Goal: Information Seeking & Learning: Learn about a topic

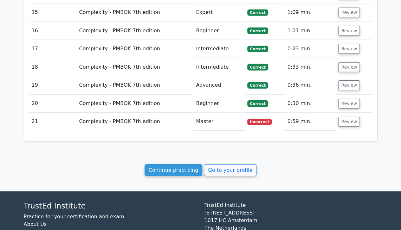
scroll to position [994, 0]
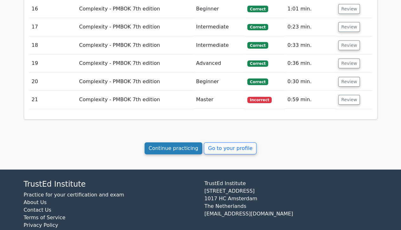
click at [176, 142] on link "Continue practicing" at bounding box center [173, 148] width 58 height 12
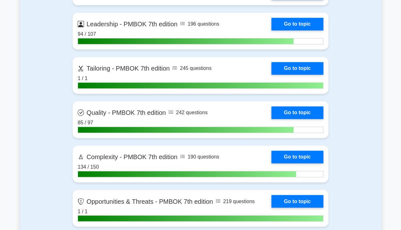
scroll to position [1637, 0]
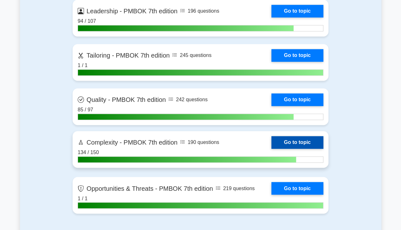
click at [309, 144] on link "Go to topic" at bounding box center [297, 142] width 52 height 13
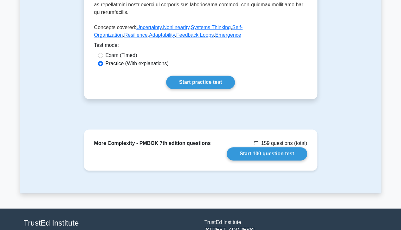
scroll to position [324, 0]
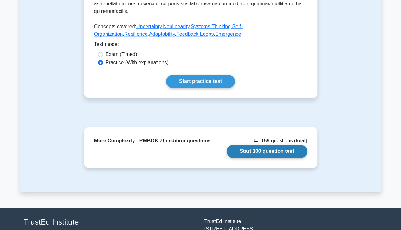
click at [283, 145] on link "Start 100 question test" at bounding box center [266, 151] width 80 height 13
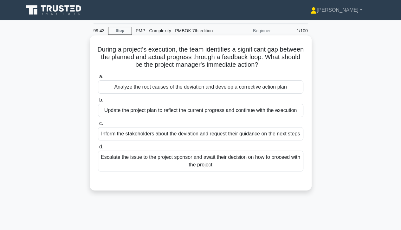
click at [264, 91] on div "Analyze the root causes of the deviation and develop a corrective action plan" at bounding box center [200, 86] width 205 height 13
click at [98, 79] on input "a. Analyze the root causes of the deviation and develop a corrective action plan" at bounding box center [98, 77] width 0 height 4
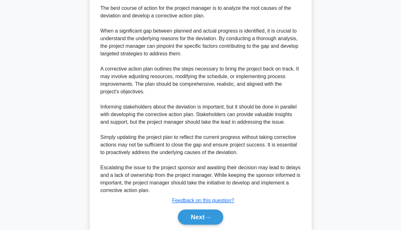
scroll to position [212, 0]
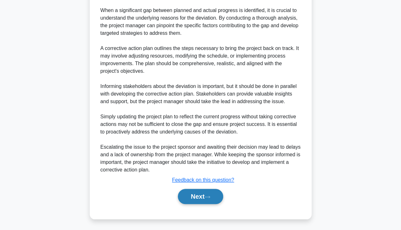
click at [208, 198] on icon at bounding box center [207, 196] width 6 height 3
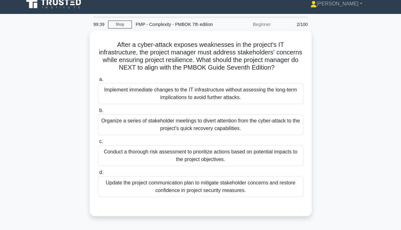
scroll to position [2, 0]
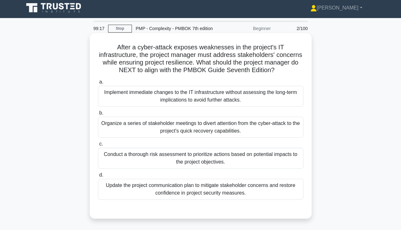
click at [261, 162] on div "Conduct a thorough risk assessment to prioritize actions based on potential imp…" at bounding box center [200, 158] width 205 height 21
click at [98, 146] on input "c. Conduct a thorough risk assessment to prioritize actions based on potential …" at bounding box center [98, 144] width 0 height 4
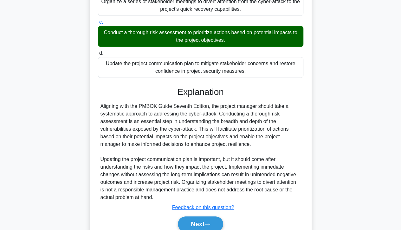
scroll to position [152, 0]
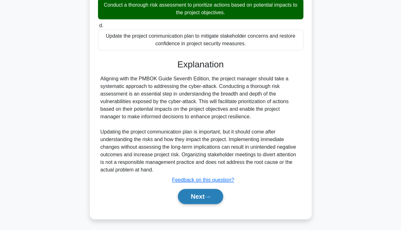
click at [205, 198] on button "Next" at bounding box center [200, 196] width 45 height 15
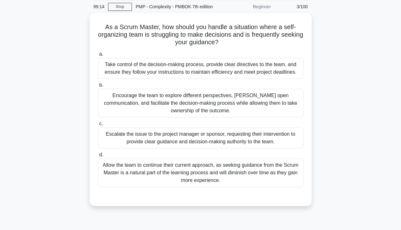
scroll to position [24, 0]
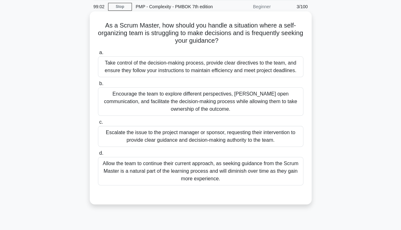
click at [277, 101] on div "Encourage the team to explore different perspectives, foster open communication…" at bounding box center [200, 101] width 205 height 28
click at [98, 86] on input "b. Encourage the team to explore different perspectives, foster open communicat…" at bounding box center [98, 84] width 0 height 4
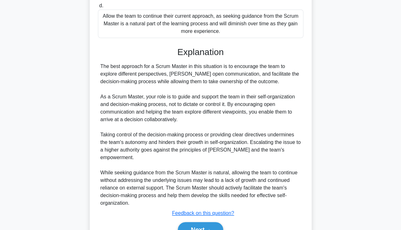
scroll to position [197, 0]
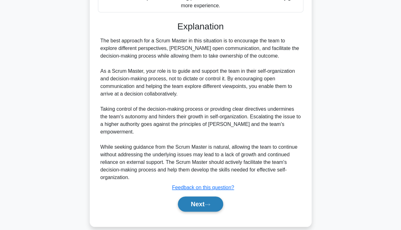
click at [209, 204] on icon at bounding box center [207, 205] width 5 height 2
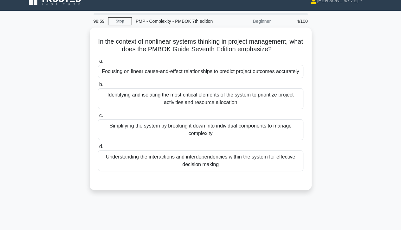
scroll to position [0, 0]
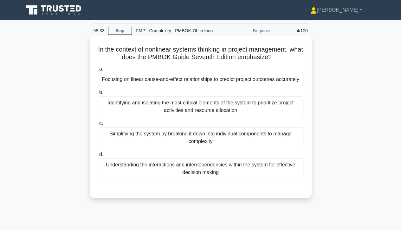
click at [256, 168] on div "Understanding the interactions and interdependencies within the system for effe…" at bounding box center [200, 168] width 205 height 21
click at [98, 157] on input "d. Understanding the interactions and interdependencies within the system for e…" at bounding box center [98, 155] width 0 height 4
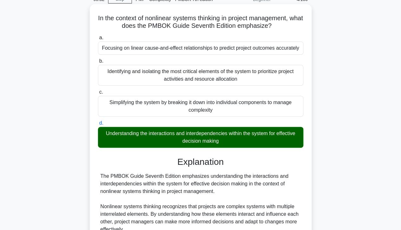
scroll to position [129, 0]
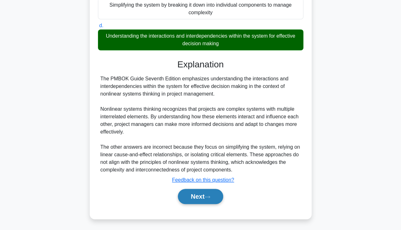
click at [201, 201] on button "Next" at bounding box center [200, 196] width 45 height 15
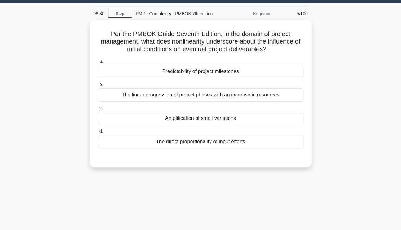
scroll to position [0, 0]
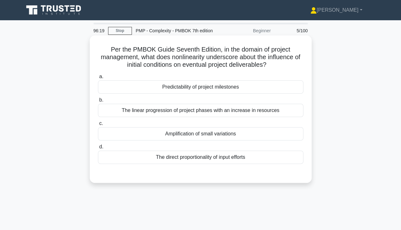
click at [280, 138] on div "Amplification of small variations" at bounding box center [200, 133] width 205 height 13
click at [98, 126] on input "c. Amplification of small variations" at bounding box center [98, 124] width 0 height 4
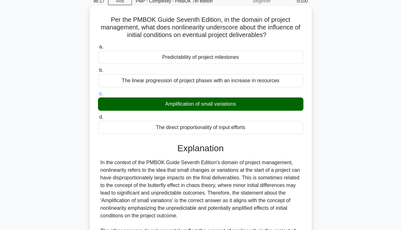
scroll to position [136, 0]
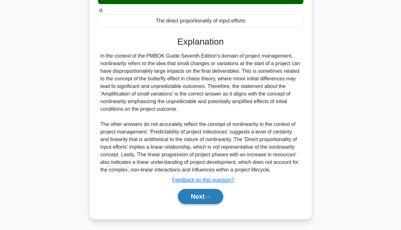
click at [208, 195] on icon at bounding box center [207, 196] width 6 height 3
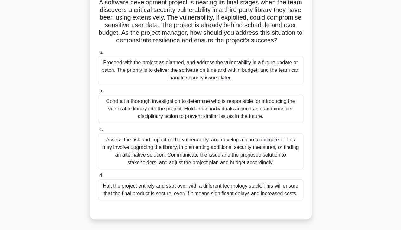
scroll to position [50, 0]
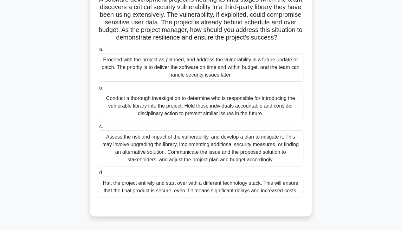
click at [274, 153] on div "Assess the risk and impact of the vulnerability, and develop a plan to mitigate…" at bounding box center [200, 148] width 205 height 36
click at [98, 129] on input "c. Assess the risk and impact of the vulnerability, and develop a plan to mitig…" at bounding box center [98, 127] width 0 height 4
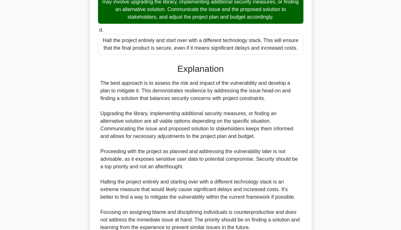
scroll to position [250, 0]
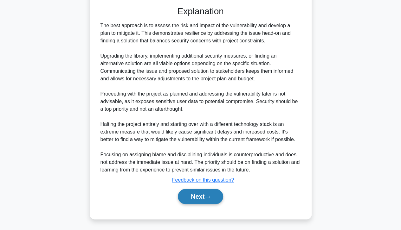
click at [210, 194] on button "Next" at bounding box center [200, 196] width 45 height 15
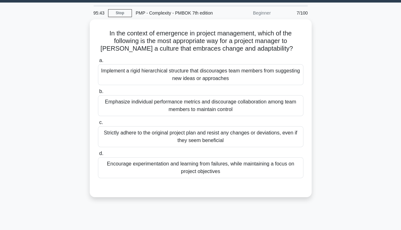
scroll to position [0, 0]
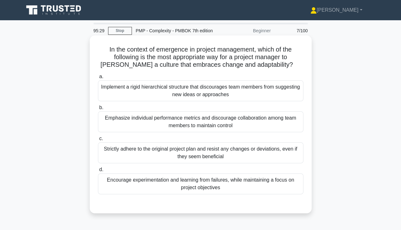
click at [246, 183] on div "Encourage experimentation and learning from failures, while maintaining a focus…" at bounding box center [200, 184] width 205 height 21
click at [98, 172] on input "d. Encourage experimentation and learning from failures, while maintaining a fo…" at bounding box center [98, 170] width 0 height 4
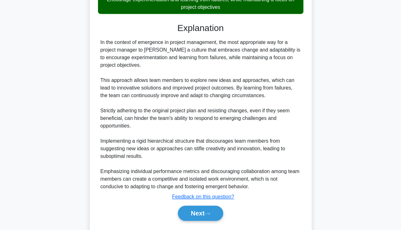
scroll to position [197, 0]
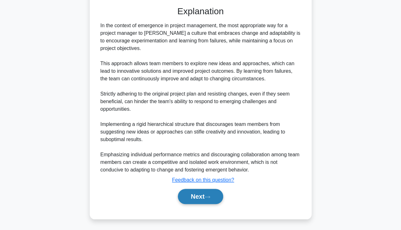
click at [214, 195] on button "Next" at bounding box center [200, 196] width 45 height 15
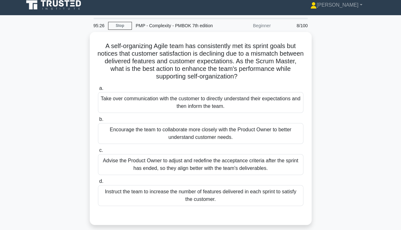
scroll to position [0, 0]
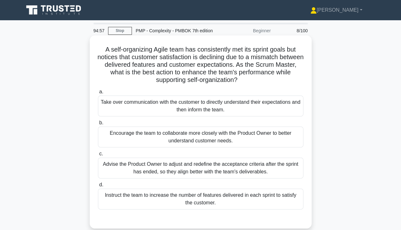
click at [268, 140] on div "Encourage the team to collaborate more closely with the Product Owner to better…" at bounding box center [200, 137] width 205 height 21
click at [98, 125] on input "b. Encourage the team to collaborate more closely with the Product Owner to bet…" at bounding box center [98, 123] width 0 height 4
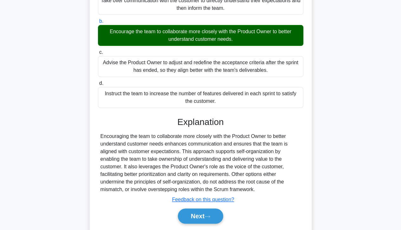
scroll to position [121, 0]
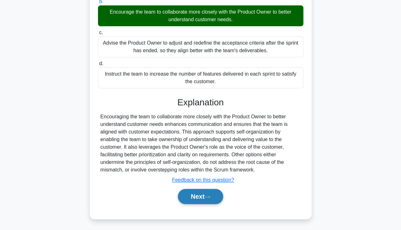
click at [208, 197] on icon at bounding box center [207, 196] width 6 height 3
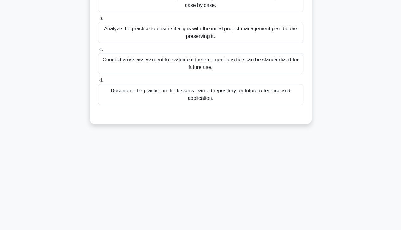
scroll to position [0, 0]
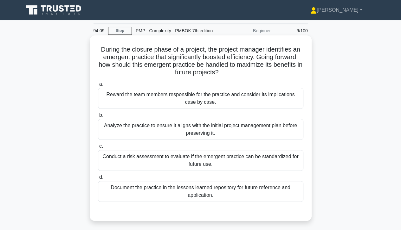
click at [274, 191] on div "Document the practice in the lessons learned repository for future reference an…" at bounding box center [200, 191] width 205 height 21
click at [98, 180] on input "d. Document the practice in the lessons learned repository for future reference…" at bounding box center [98, 177] width 0 height 4
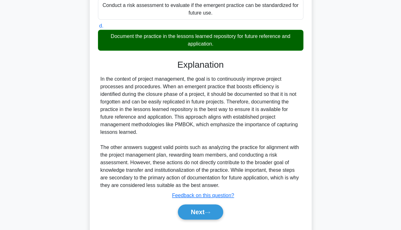
scroll to position [151, 0]
click at [206, 205] on button "Next" at bounding box center [200, 212] width 45 height 15
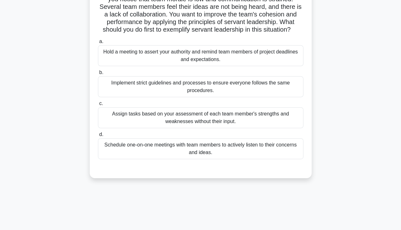
scroll to position [60, 0]
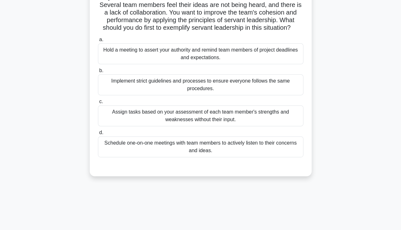
click at [280, 157] on div "Schedule one-on-one meetings with team members to actively listen to their conc…" at bounding box center [200, 146] width 205 height 21
click at [98, 135] on input "d. Schedule one-on-one meetings with team members to actively listen to their c…" at bounding box center [98, 133] width 0 height 4
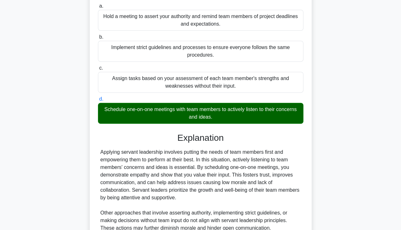
scroll to position [159, 0]
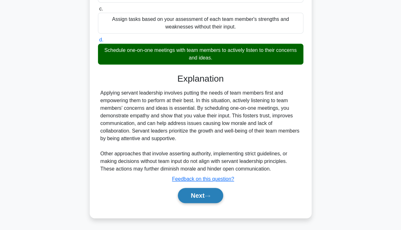
click at [206, 195] on button "Next" at bounding box center [200, 195] width 45 height 15
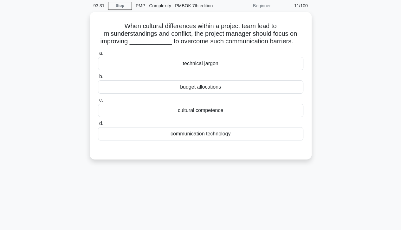
scroll to position [0, 0]
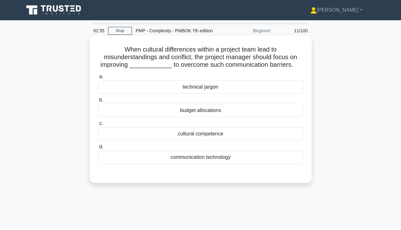
click at [283, 131] on div "cultural competence" at bounding box center [200, 133] width 205 height 13
click at [98, 126] on input "c. cultural competence" at bounding box center [98, 124] width 0 height 4
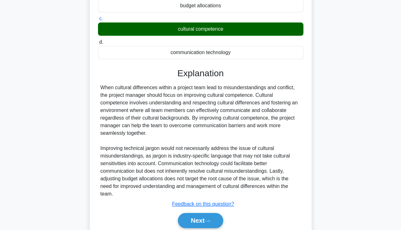
scroll to position [129, 0]
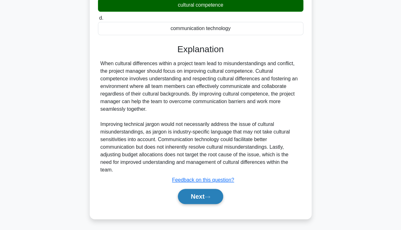
click at [208, 194] on button "Next" at bounding box center [200, 196] width 45 height 15
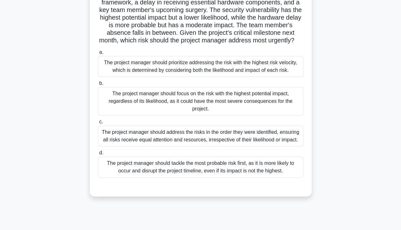
scroll to position [64, 0]
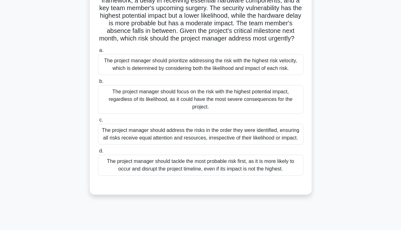
click at [285, 175] on div "The project manager should tackle the most probable risk first, as it is more l…" at bounding box center [200, 165] width 205 height 21
click at [98, 153] on input "d. The project manager should tackle the most probable risk first, as it is mor…" at bounding box center [98, 151] width 0 height 4
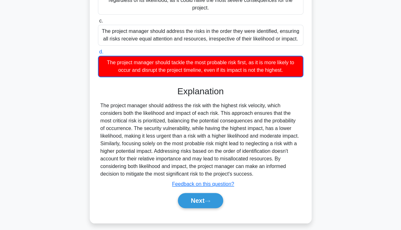
scroll to position [175, 0]
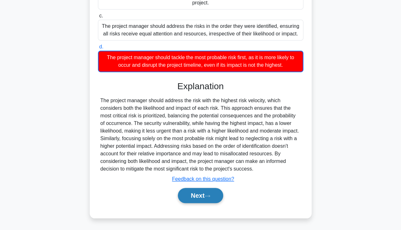
click at [210, 195] on icon at bounding box center [207, 195] width 6 height 3
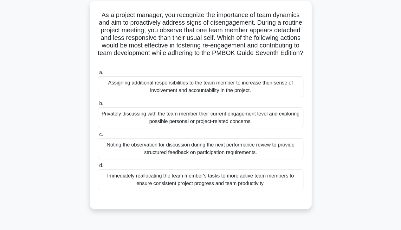
scroll to position [0, 0]
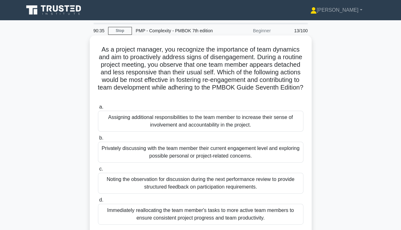
click at [259, 155] on div "Privately discussing with the team member their current engagement level and ex…" at bounding box center [200, 152] width 205 height 21
click at [98, 140] on input "b. Privately discussing with the team member their current engagement level and…" at bounding box center [98, 138] width 0 height 4
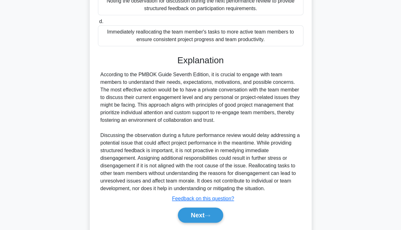
scroll to position [197, 0]
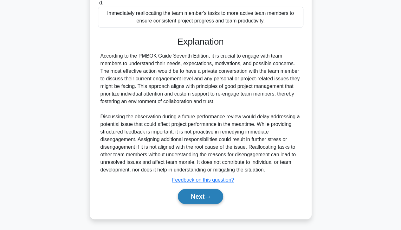
click at [211, 202] on button "Next" at bounding box center [200, 196] width 45 height 15
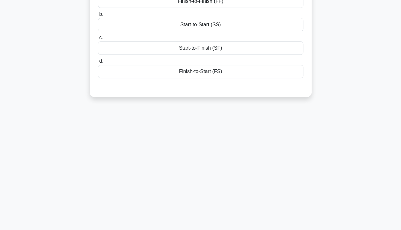
scroll to position [0, 0]
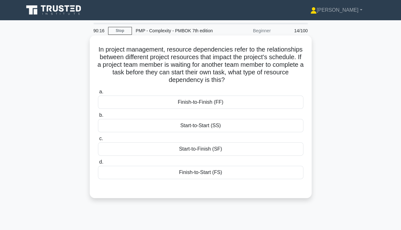
click at [260, 177] on div "Finish-to-Start (FS)" at bounding box center [200, 172] width 205 height 13
click at [98, 164] on input "d. Finish-to-Start (FS)" at bounding box center [98, 162] width 0 height 4
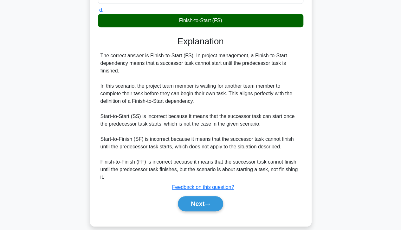
scroll to position [153, 0]
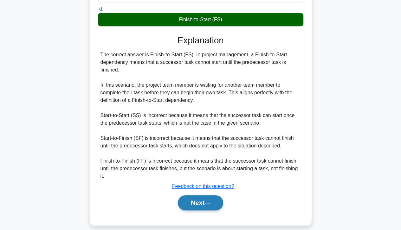
click at [203, 206] on button "Next" at bounding box center [200, 202] width 45 height 15
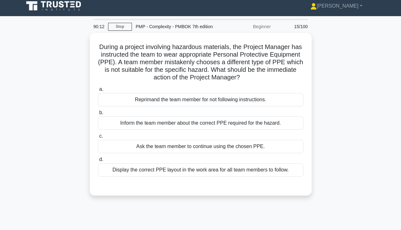
scroll to position [0, 0]
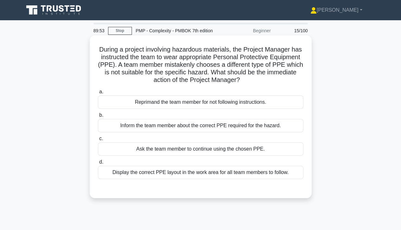
click at [275, 130] on div "Inform the team member about the correct PPE required for the hazard." at bounding box center [200, 125] width 205 height 13
click at [98, 117] on input "b. Inform the team member about the correct PPE required for the hazard." at bounding box center [98, 115] width 0 height 4
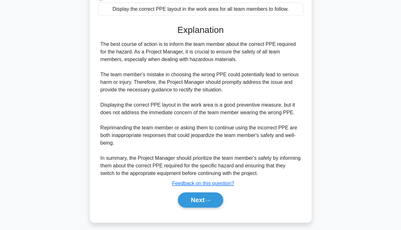
scroll to position [167, 0]
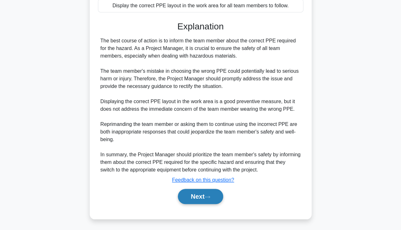
click at [210, 197] on icon at bounding box center [207, 196] width 6 height 3
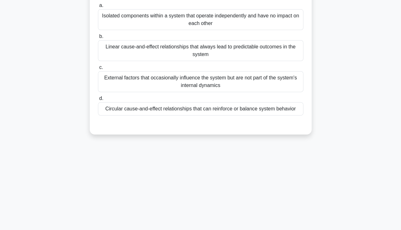
scroll to position [0, 0]
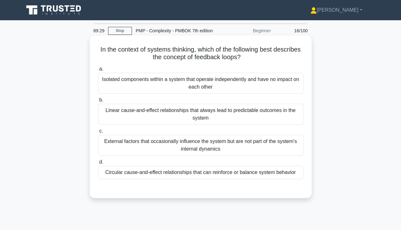
click at [251, 149] on div "External factors that occasionally influence the system but are not part of the…" at bounding box center [200, 145] width 205 height 21
click at [98, 133] on input "c. External factors that occasionally influence the system but are not part of …" at bounding box center [98, 131] width 0 height 4
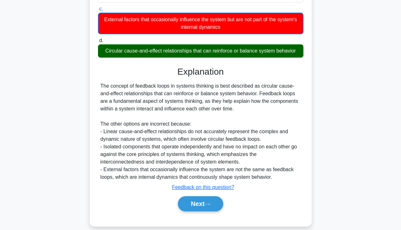
scroll to position [130, 0]
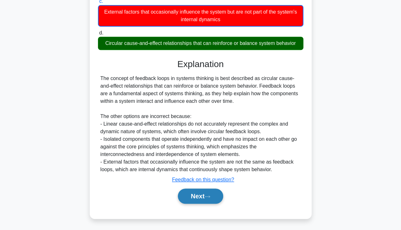
click at [210, 201] on button "Next" at bounding box center [200, 196] width 45 height 15
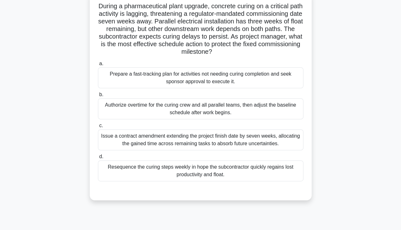
scroll to position [0, 0]
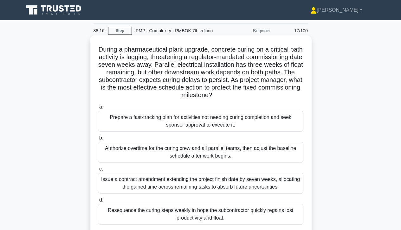
click at [288, 121] on div "Prepare a fast-tracking plan for activities not needing curing completion and s…" at bounding box center [200, 121] width 205 height 21
click at [98, 109] on input "a. Prepare a fast-tracking plan for activities not needing curing completion an…" at bounding box center [98, 107] width 0 height 4
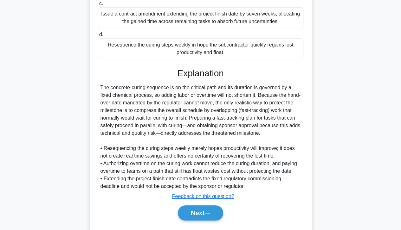
scroll to position [182, 0]
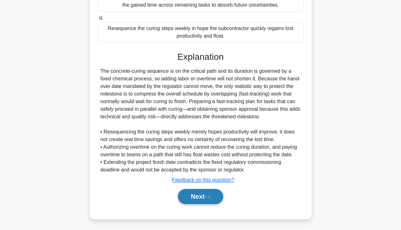
click at [209, 197] on icon at bounding box center [207, 196] width 6 height 3
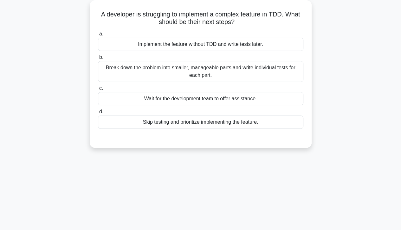
scroll to position [0, 0]
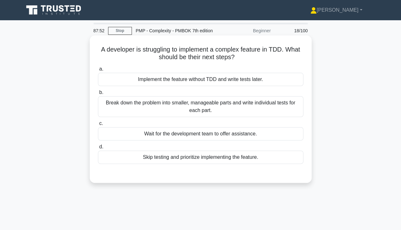
click at [289, 109] on div "Break down the problem into smaller, manageable parts and write individual test…" at bounding box center [200, 106] width 205 height 21
click at [98, 95] on input "b. Break down the problem into smaller, manageable parts and write individual t…" at bounding box center [98, 93] width 0 height 4
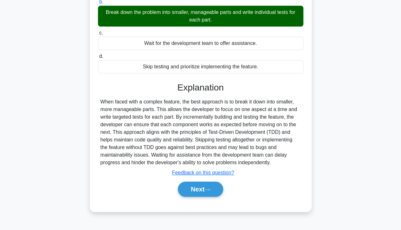
scroll to position [92, 0]
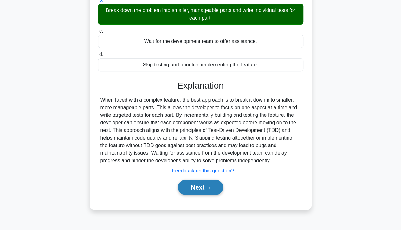
click at [205, 189] on button "Next" at bounding box center [200, 187] width 45 height 15
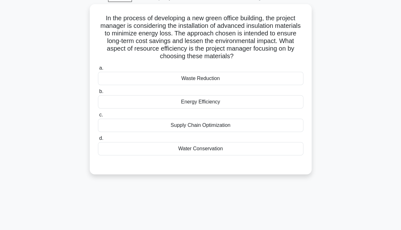
scroll to position [0, 0]
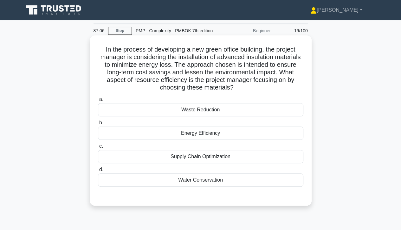
click at [274, 113] on div "Waste Reduction" at bounding box center [200, 109] width 205 height 13
click at [98, 102] on input "a. Waste Reduction" at bounding box center [98, 100] width 0 height 4
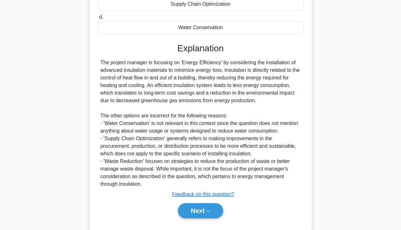
scroll to position [168, 0]
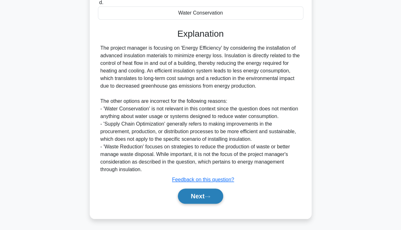
click at [205, 194] on button "Next" at bounding box center [200, 196] width 45 height 15
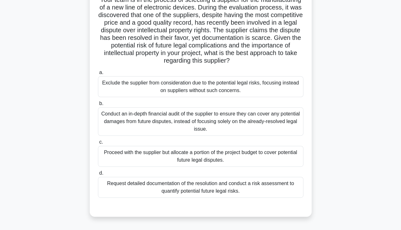
scroll to position [54, 0]
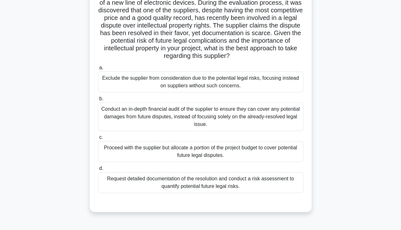
click at [265, 188] on div "Request detailed documentation of the resolution and conduct a risk assessment …" at bounding box center [200, 182] width 205 height 21
click at [98, 171] on input "d. Request detailed documentation of the resolution and conduct a risk assessme…" at bounding box center [98, 169] width 0 height 4
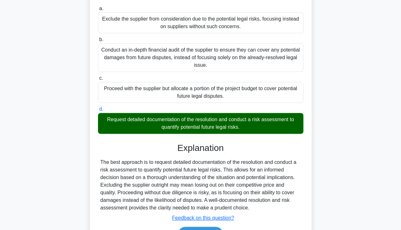
scroll to position [152, 0]
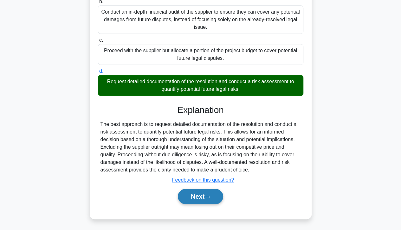
click at [202, 198] on button "Next" at bounding box center [200, 196] width 45 height 15
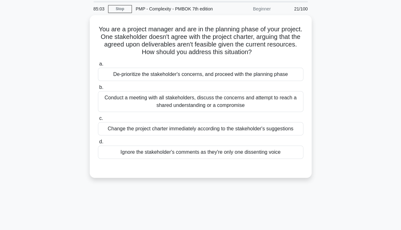
scroll to position [0, 0]
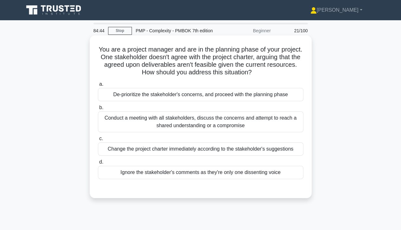
click at [291, 124] on div "Conduct a meeting with all stakeholders, discuss the concerns and attempt to re…" at bounding box center [200, 121] width 205 height 21
click at [98, 110] on input "b. Conduct a meeting with all stakeholders, discuss the concerns and attempt to…" at bounding box center [98, 108] width 0 height 4
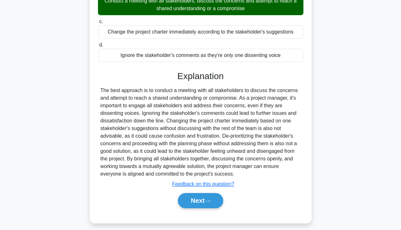
scroll to position [121, 0]
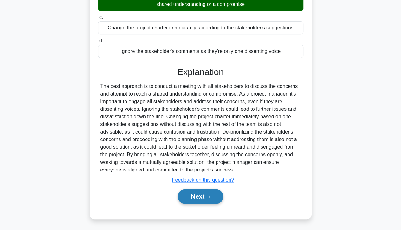
click at [205, 201] on button "Next" at bounding box center [200, 196] width 45 height 15
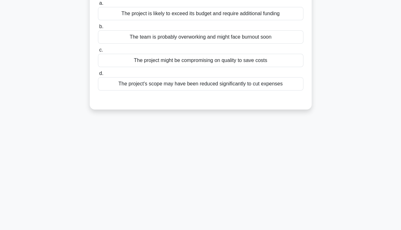
scroll to position [0, 0]
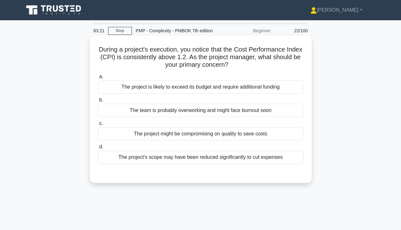
click at [276, 157] on div "The project's scope may have been reduced significantly to cut expenses" at bounding box center [200, 157] width 205 height 13
click at [98, 149] on input "d. The project's scope may have been reduced significantly to cut expenses" at bounding box center [98, 147] width 0 height 4
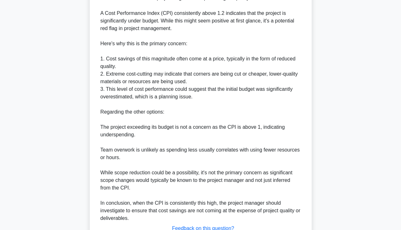
scroll to position [244, 0]
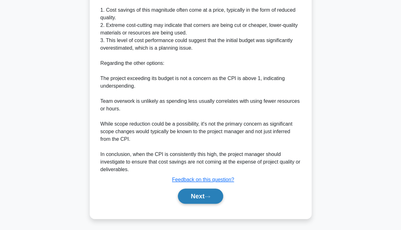
click at [199, 194] on button "Next" at bounding box center [200, 196] width 45 height 15
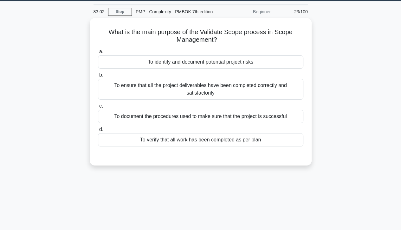
scroll to position [0, 0]
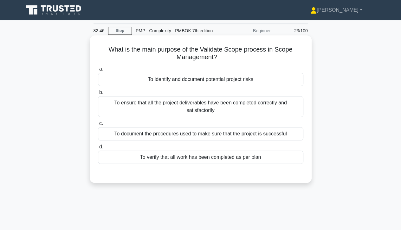
click at [271, 112] on div "To ensure that all the project deliverables have been completed correctly and s…" at bounding box center [200, 106] width 205 height 21
click at [98, 95] on input "b. To ensure that all the project deliverables have been completed correctly an…" at bounding box center [98, 93] width 0 height 4
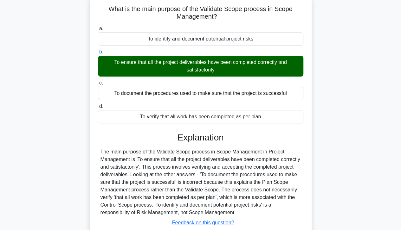
scroll to position [112, 0]
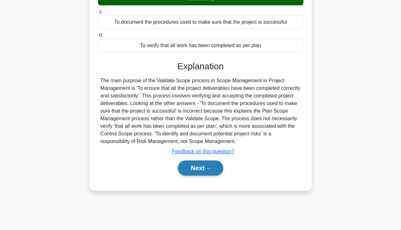
click at [207, 168] on icon at bounding box center [207, 168] width 6 height 3
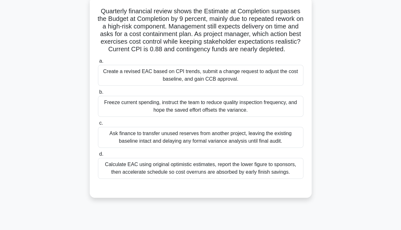
scroll to position [0, 0]
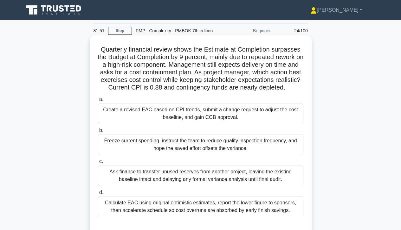
click at [258, 116] on div "Create a revised EAC based on CPI trends, submit a change request to adjust the…" at bounding box center [200, 113] width 205 height 21
click at [98, 102] on input "a. Create a revised EAC based on CPI trends, submit a change request to adjust …" at bounding box center [98, 100] width 0 height 4
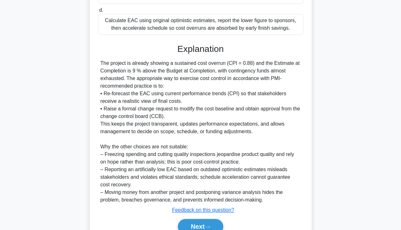
scroll to position [220, 0]
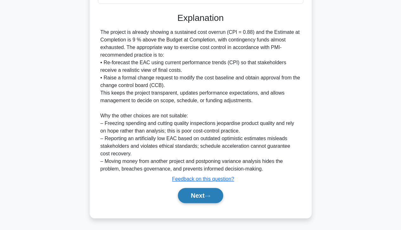
click at [197, 198] on button "Next" at bounding box center [200, 195] width 45 height 15
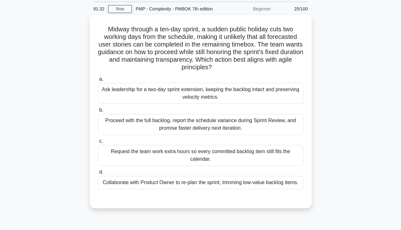
scroll to position [18, 0]
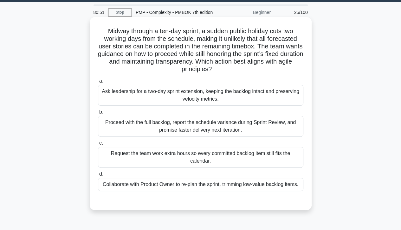
click at [286, 182] on div "Collaborate with Product Owner to re-plan the sprint, trimming low-value backlo…" at bounding box center [200, 184] width 205 height 13
click at [98, 176] on input "d. Collaborate with Product Owner to re-plan the sprint, trimming low-value bac…" at bounding box center [98, 174] width 0 height 4
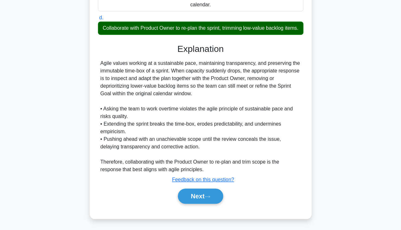
scroll to position [175, 0]
click at [213, 204] on button "Next" at bounding box center [200, 196] width 45 height 15
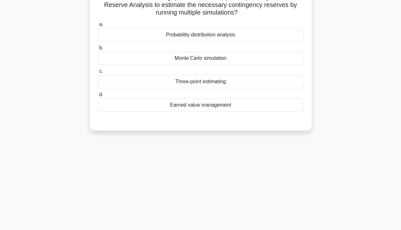
scroll to position [0, 0]
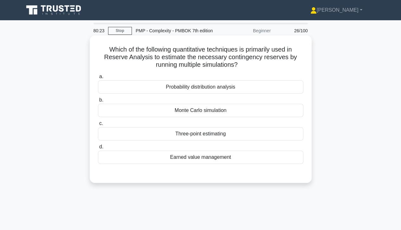
click at [256, 113] on div "Monte Carlo simulation" at bounding box center [200, 110] width 205 height 13
click at [98, 102] on input "b. Monte Carlo simulation" at bounding box center [98, 100] width 0 height 4
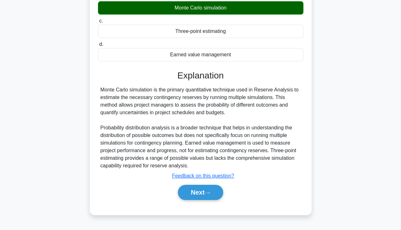
scroll to position [112, 0]
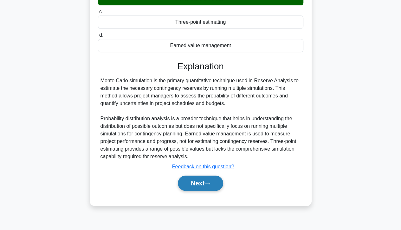
click at [203, 179] on button "Next" at bounding box center [200, 183] width 45 height 15
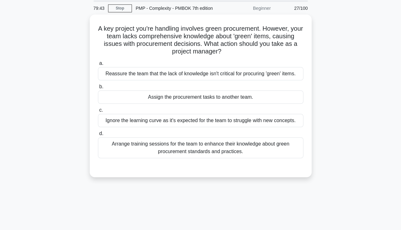
scroll to position [0, 0]
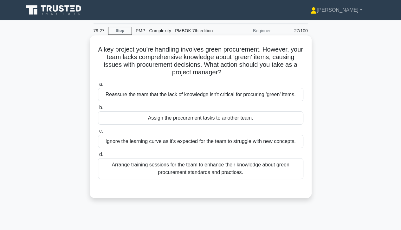
click at [274, 173] on div "Arrange training sessions for the team to enhance their knowledge about green p…" at bounding box center [200, 168] width 205 height 21
click at [98, 157] on input "d. Arrange training sessions for the team to enhance their knowledge about gree…" at bounding box center [98, 155] width 0 height 4
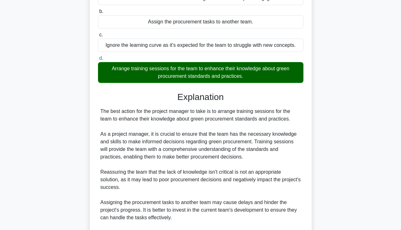
scroll to position [174, 0]
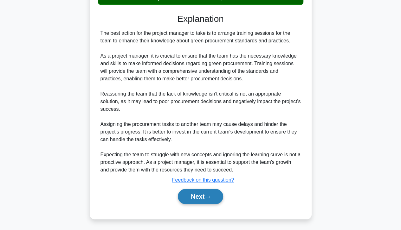
click at [198, 199] on button "Next" at bounding box center [200, 196] width 45 height 15
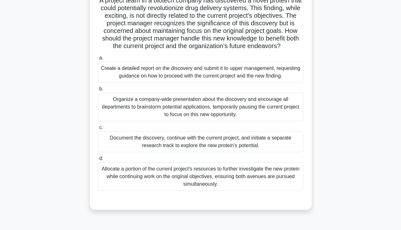
scroll to position [49, 0]
click at [107, 143] on div "Document the discovery, continue with the current project, and initiate a separ…" at bounding box center [200, 141] width 205 height 21
click at [98, 129] on input "c. Document the discovery, continue with the current project, and initiate a se…" at bounding box center [98, 127] width 0 height 4
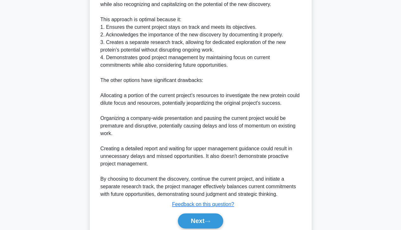
scroll to position [311, 0]
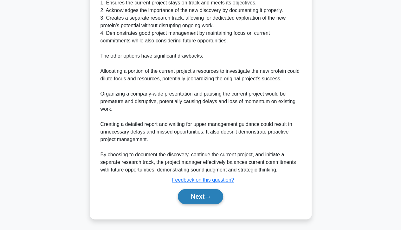
click at [198, 196] on button "Next" at bounding box center [200, 196] width 45 height 15
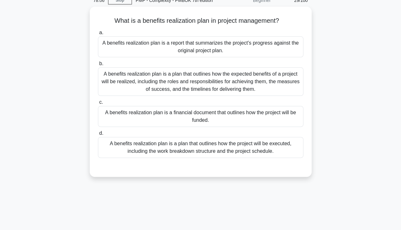
scroll to position [0, 0]
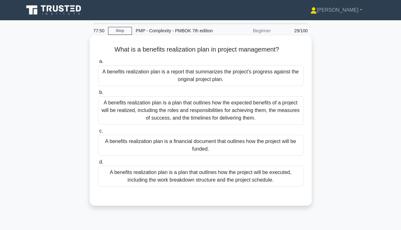
click at [110, 113] on div "A benefits realization plan is a plan that outlines how the expected benefits o…" at bounding box center [200, 110] width 205 height 28
click at [98, 95] on input "b. A benefits realization plan is a plan that outlines how the expected benefit…" at bounding box center [98, 93] width 0 height 4
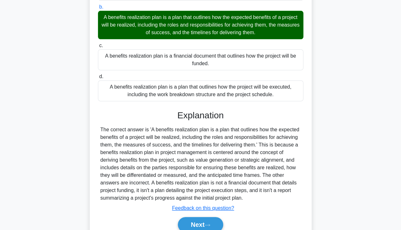
scroll to position [114, 0]
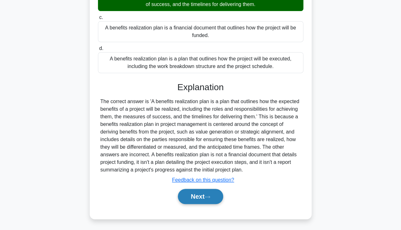
click at [199, 196] on button "Next" at bounding box center [200, 196] width 45 height 15
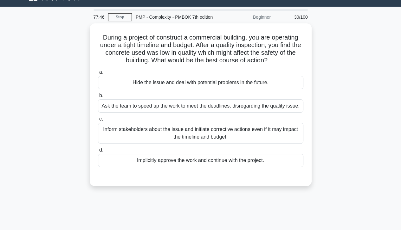
scroll to position [0, 0]
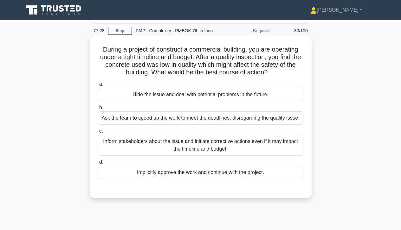
click at [108, 145] on div "Inform stakeholders about the issue and initiate corrective actions even if it …" at bounding box center [200, 145] width 205 height 21
click at [98, 133] on input "c. Inform stakeholders about the issue and initiate corrective actions even if …" at bounding box center [98, 131] width 0 height 4
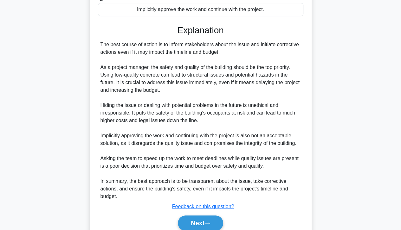
scroll to position [190, 0]
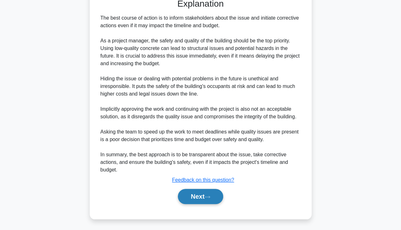
click at [206, 199] on button "Next" at bounding box center [200, 196] width 45 height 15
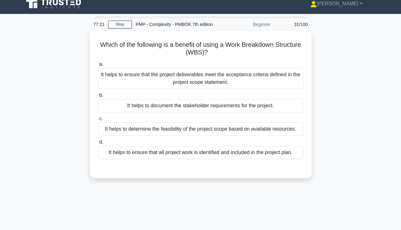
scroll to position [0, 0]
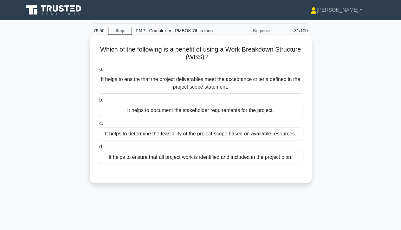
click at [274, 133] on div "It helps to determine the feasibility of the project scope based on available r…" at bounding box center [200, 133] width 205 height 13
click at [98, 126] on input "c. It helps to determine the feasibility of the project scope based on availabl…" at bounding box center [98, 124] width 0 height 4
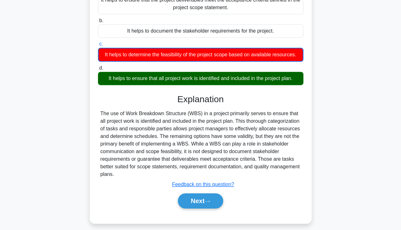
scroll to position [112, 0]
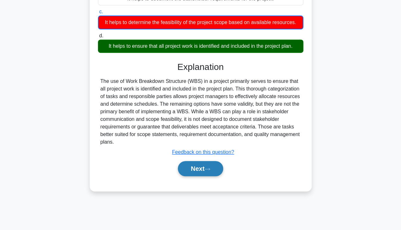
click at [199, 169] on button "Next" at bounding box center [200, 168] width 45 height 15
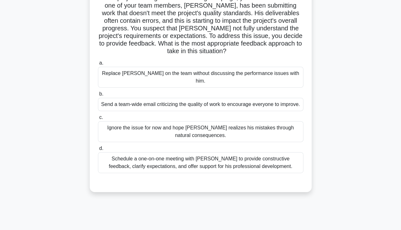
scroll to position [0, 0]
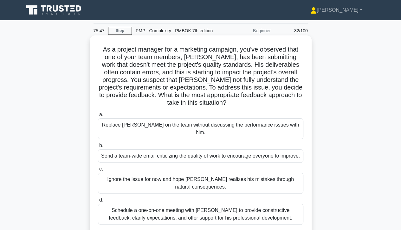
click at [266, 204] on div "Schedule a one-on-one meeting with Kevin to provide constructive feedback, clar…" at bounding box center [200, 214] width 205 height 21
click at [98, 202] on input "d. Schedule a one-on-one meeting with Kevin to provide constructive feedback, c…" at bounding box center [98, 200] width 0 height 4
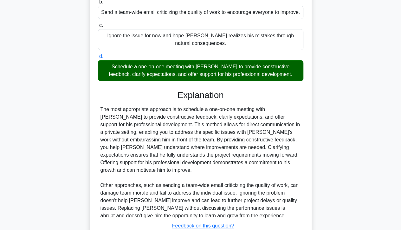
scroll to position [174, 0]
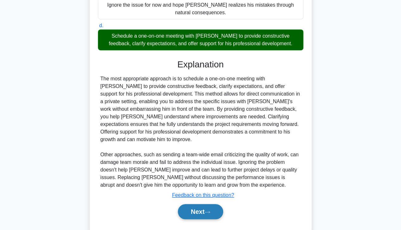
click at [205, 204] on button "Next" at bounding box center [200, 211] width 45 height 15
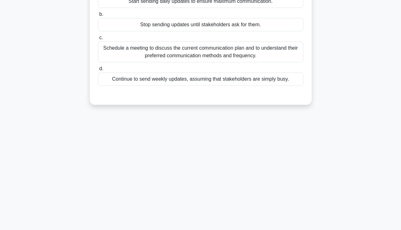
scroll to position [0, 0]
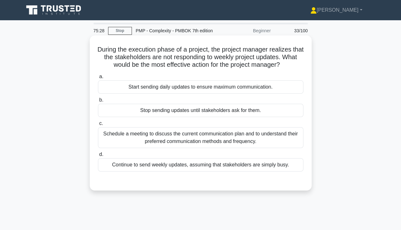
click at [234, 139] on div "Schedule a meeting to discuss the current communication plan and to understand …" at bounding box center [200, 137] width 205 height 21
click at [98, 126] on input "c. Schedule a meeting to discuss the current communication plan and to understa…" at bounding box center [98, 124] width 0 height 4
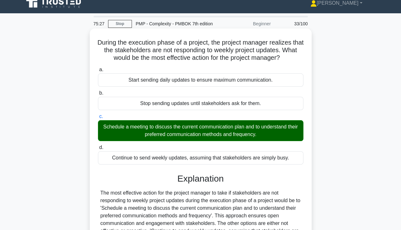
scroll to position [112, 0]
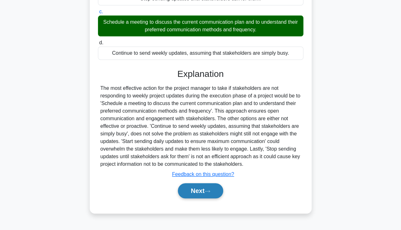
click at [192, 194] on button "Next" at bounding box center [200, 190] width 45 height 15
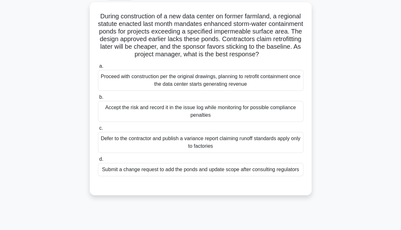
scroll to position [34, 0]
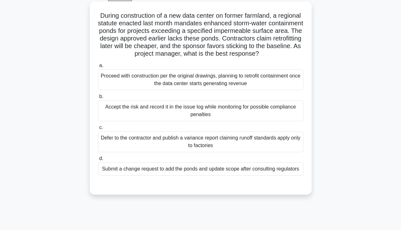
click at [195, 176] on div "Submit a change request to add the ponds and update scope after consulting regu…" at bounding box center [200, 168] width 205 height 13
click at [98, 161] on input "d. Submit a change request to add the ponds and update scope after consulting r…" at bounding box center [98, 159] width 0 height 4
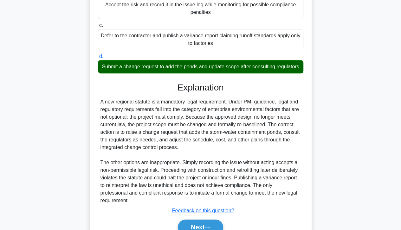
scroll to position [174, 0]
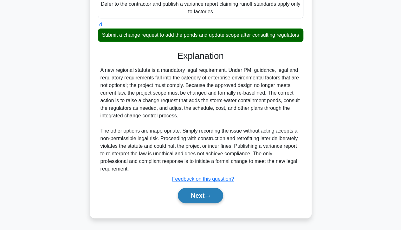
click at [199, 200] on button "Next" at bounding box center [200, 195] width 45 height 15
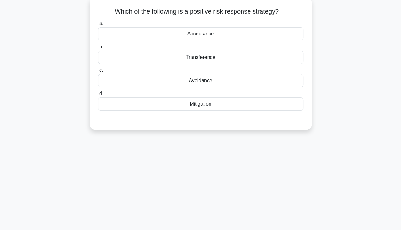
scroll to position [0, 0]
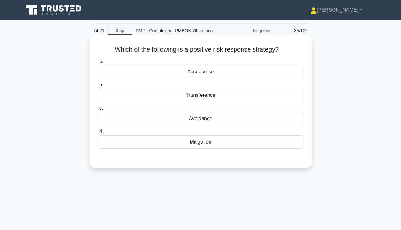
click at [254, 72] on div "Acceptance" at bounding box center [200, 71] width 205 height 13
click at [98, 64] on input "a. Acceptance" at bounding box center [98, 62] width 0 height 4
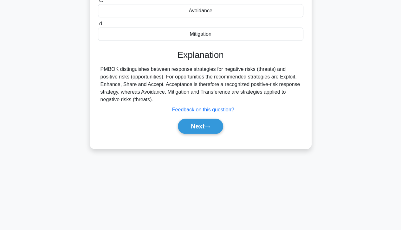
scroll to position [112, 0]
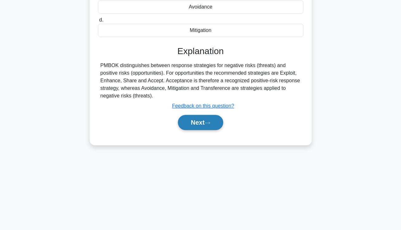
click at [206, 118] on button "Next" at bounding box center [200, 122] width 45 height 15
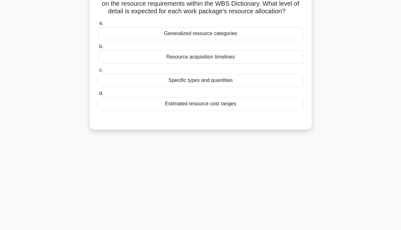
scroll to position [0, 0]
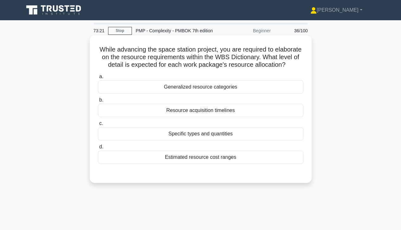
click at [211, 141] on div "Specific types and quantities" at bounding box center [200, 133] width 205 height 13
click at [98, 126] on input "c. Specific types and quantities" at bounding box center [98, 124] width 0 height 4
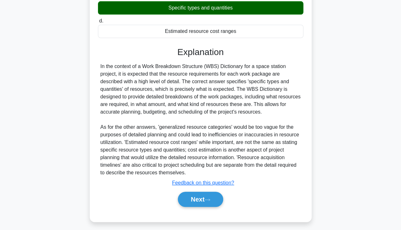
scroll to position [132, 0]
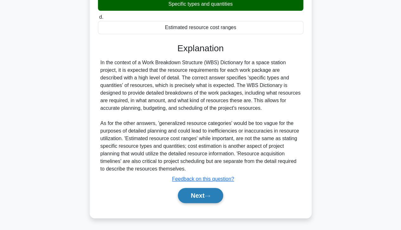
click at [206, 203] on button "Next" at bounding box center [200, 195] width 45 height 15
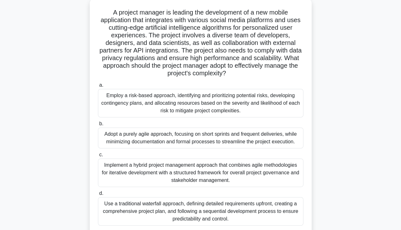
scroll to position [39, 0]
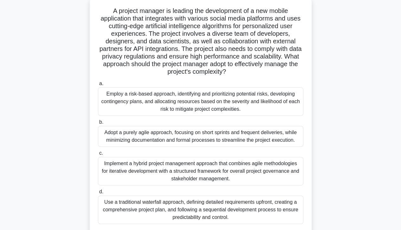
click at [285, 172] on div "Implement a hybrid project management approach that combines agile methodologie…" at bounding box center [200, 171] width 205 height 28
click at [98, 155] on input "c. Implement a hybrid project management approach that combines agile methodolo…" at bounding box center [98, 153] width 0 height 4
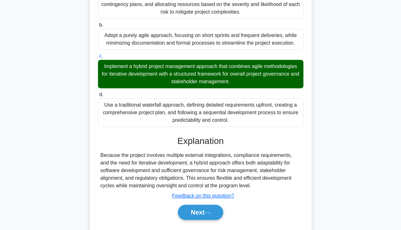
scroll to position [152, 0]
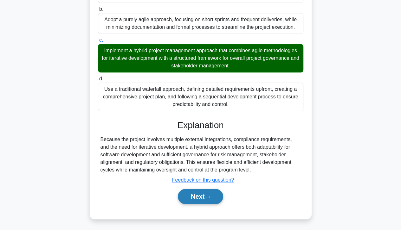
click at [206, 198] on button "Next" at bounding box center [200, 196] width 45 height 15
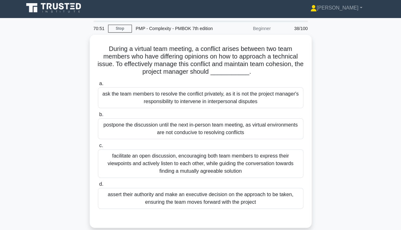
scroll to position [0, 0]
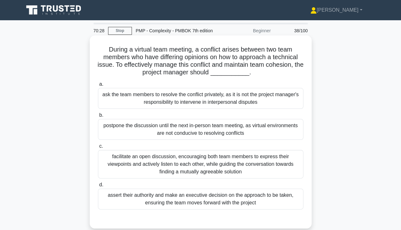
click at [254, 171] on div "facilitate an open discussion, encouraging both team members to express their v…" at bounding box center [200, 164] width 205 height 28
click at [98, 148] on input "c. facilitate an open discussion, encouraging both team members to express thei…" at bounding box center [98, 146] width 0 height 4
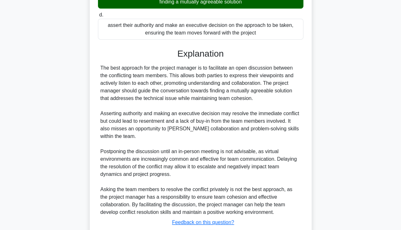
scroll to position [212, 0]
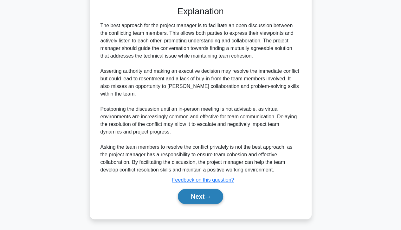
click at [206, 194] on button "Next" at bounding box center [200, 196] width 45 height 15
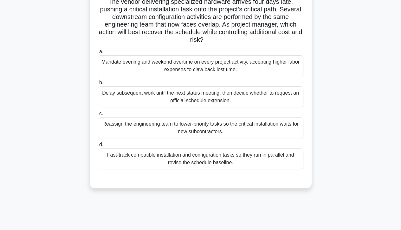
scroll to position [0, 0]
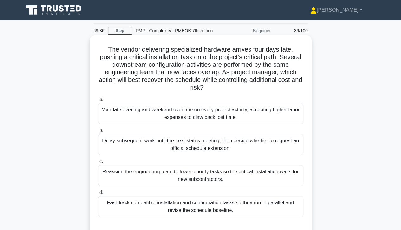
click at [273, 207] on div "Fast-track compatible installation and configuration tasks so they run in paral…" at bounding box center [200, 206] width 205 height 21
click at [98, 195] on input "d. Fast-track compatible installation and configuration tasks so they run in pa…" at bounding box center [98, 193] width 0 height 4
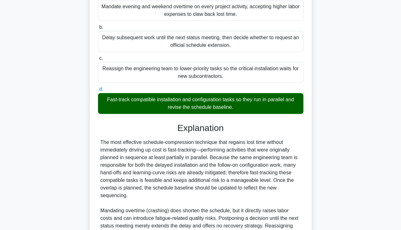
scroll to position [182, 0]
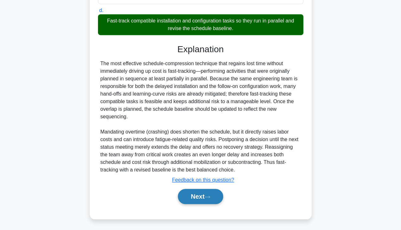
click at [207, 196] on icon at bounding box center [207, 196] width 6 height 3
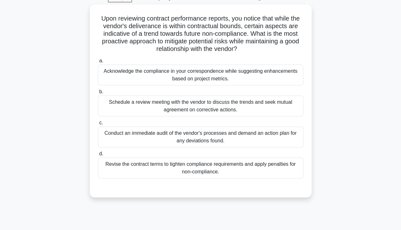
scroll to position [0, 0]
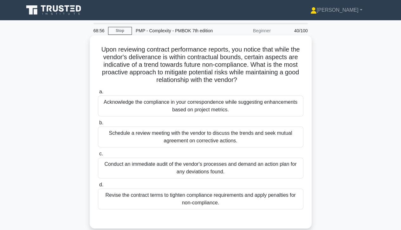
click at [282, 142] on div "Schedule a review meeting with the vendor to discuss the trends and seek mutual…" at bounding box center [200, 137] width 205 height 21
click at [98, 125] on input "b. Schedule a review meeting with the vendor to discuss the trends and seek mut…" at bounding box center [98, 123] width 0 height 4
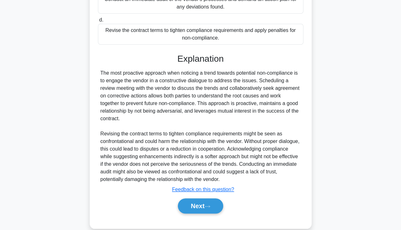
scroll to position [174, 0]
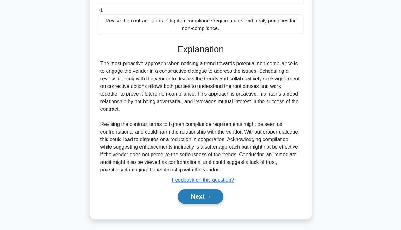
click at [206, 195] on button "Next" at bounding box center [200, 196] width 45 height 15
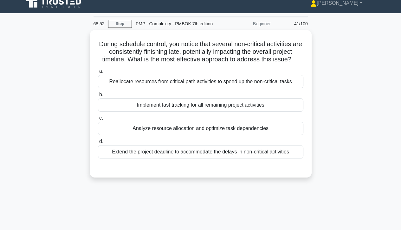
scroll to position [0, 0]
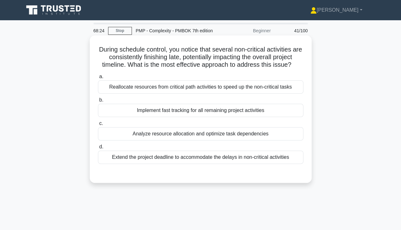
click at [274, 115] on div "Implement fast tracking for all remaining project activities" at bounding box center [200, 110] width 205 height 13
click at [98, 102] on input "b. Implement fast tracking for all remaining project activities" at bounding box center [98, 100] width 0 height 4
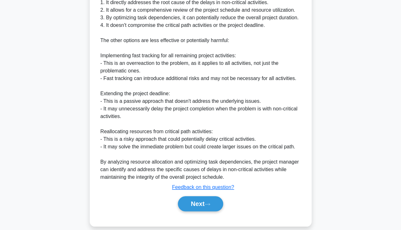
scroll to position [229, 0]
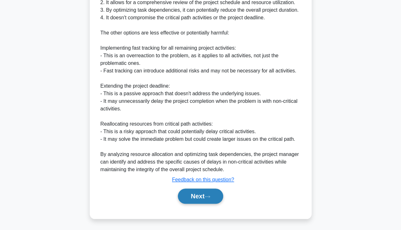
click at [204, 193] on button "Next" at bounding box center [200, 196] width 45 height 15
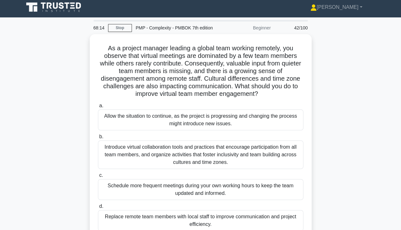
scroll to position [0, 0]
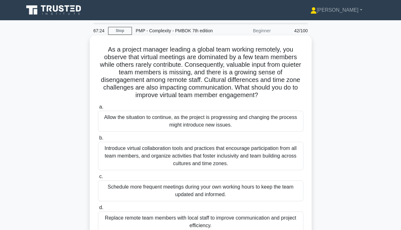
click at [281, 169] on div "Introduce virtual collaboration tools and practices that encourage participatio…" at bounding box center [200, 156] width 205 height 28
click at [98, 140] on input "b. Introduce virtual collaboration tools and practices that encourage participa…" at bounding box center [98, 138] width 0 height 4
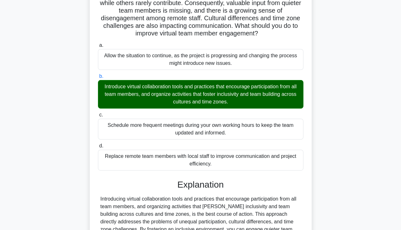
scroll to position [129, 0]
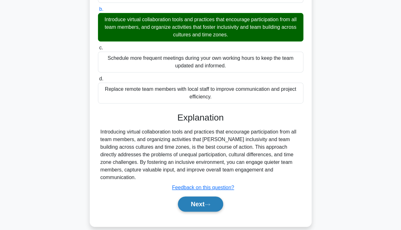
click at [203, 198] on button "Next" at bounding box center [200, 204] width 45 height 15
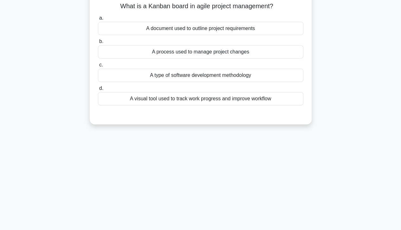
scroll to position [0, 0]
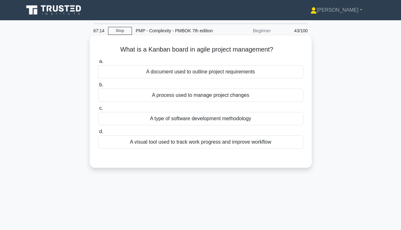
click at [272, 144] on div "A visual tool used to track work progress and improve workflow" at bounding box center [200, 142] width 205 height 13
click at [98, 134] on input "d. A visual tool used to track work progress and improve workflow" at bounding box center [98, 132] width 0 height 4
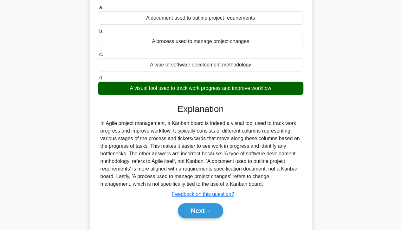
scroll to position [112, 0]
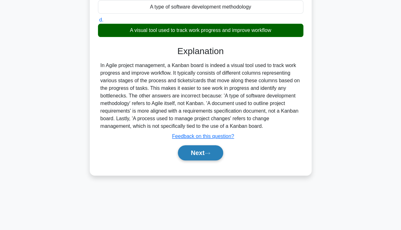
click at [203, 150] on button "Next" at bounding box center [200, 152] width 45 height 15
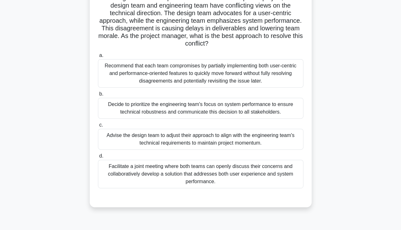
scroll to position [54, 0]
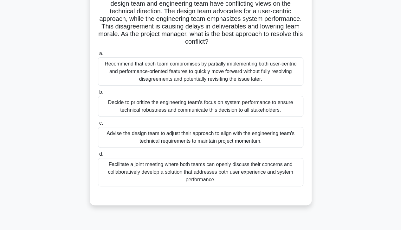
click at [192, 169] on div "Facilitate a joint meeting where both teams can openly discuss their concerns a…" at bounding box center [200, 172] width 205 height 28
click at [98, 156] on input "d. Facilitate a joint meeting where both teams can openly discuss their concern…" at bounding box center [98, 154] width 0 height 4
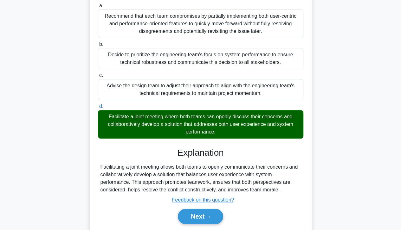
scroll to position [121, 0]
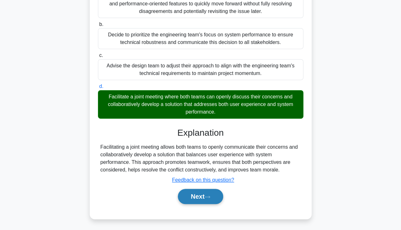
click at [202, 196] on button "Next" at bounding box center [200, 196] width 45 height 15
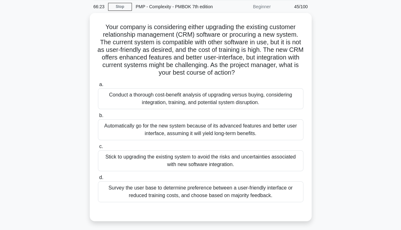
scroll to position [0, 0]
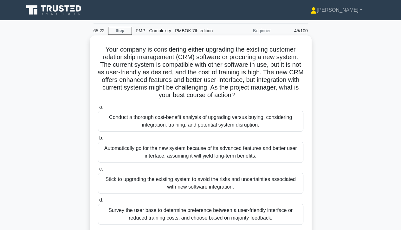
click at [243, 122] on div "Conduct a thorough cost-benefit analysis of upgrading versus buying, considerin…" at bounding box center [200, 121] width 205 height 21
click at [98, 109] on input "a. Conduct a thorough cost-benefit analysis of upgrading versus buying, conside…" at bounding box center [98, 107] width 0 height 4
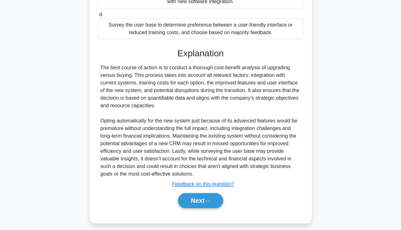
scroll to position [190, 0]
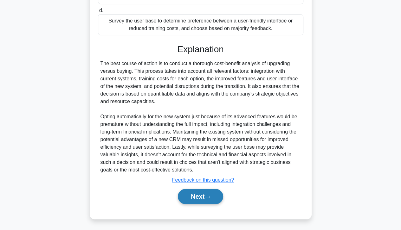
click at [200, 194] on button "Next" at bounding box center [200, 196] width 45 height 15
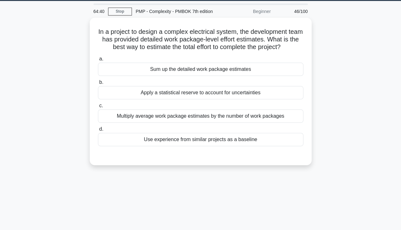
scroll to position [19, 0]
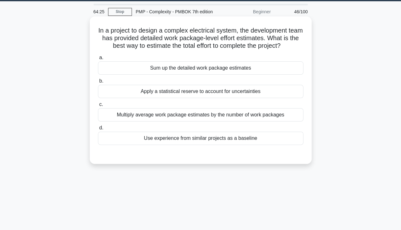
click at [277, 73] on div "Sum up the detailed work package estimates" at bounding box center [200, 67] width 205 height 13
click at [98, 60] on input "a. Sum up the detailed work package estimates" at bounding box center [98, 58] width 0 height 4
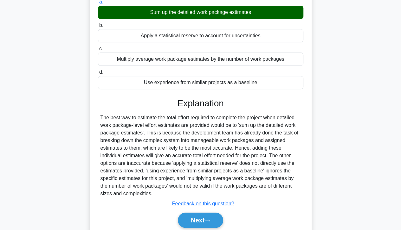
scroll to position [78, 0]
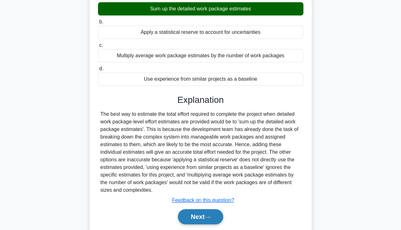
click at [204, 218] on button "Next" at bounding box center [200, 216] width 45 height 15
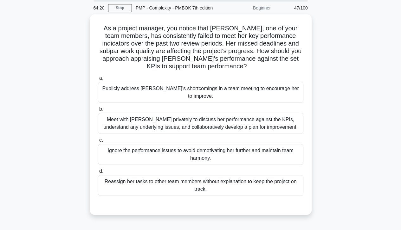
scroll to position [22, 0]
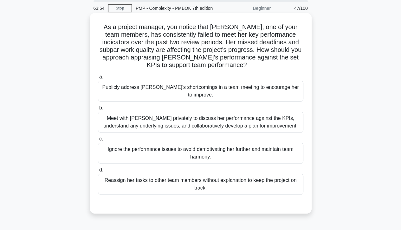
click at [269, 116] on div "Meet with Karen privately to discuss her performance against the KPIs, understa…" at bounding box center [200, 122] width 205 height 21
click at [98, 110] on input "b. Meet with Karen privately to discuss her performance against the KPIs, under…" at bounding box center [98, 108] width 0 height 4
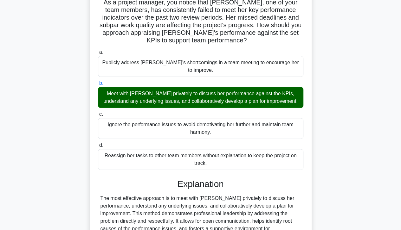
scroll to position [114, 0]
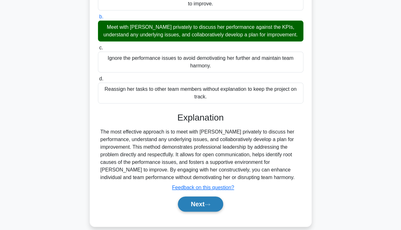
click at [194, 197] on button "Next" at bounding box center [200, 204] width 45 height 15
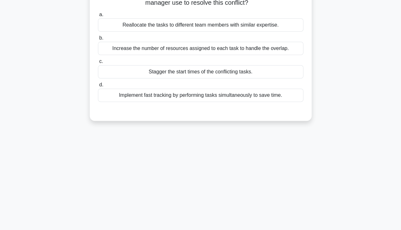
scroll to position [0, 0]
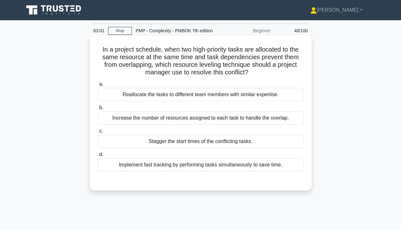
click at [265, 170] on div "Implement fast tracking by performing tasks simultaneously to save time." at bounding box center [200, 164] width 205 height 13
click at [98, 157] on input "d. Implement fast tracking by performing tasks simultaneously to save time." at bounding box center [98, 155] width 0 height 4
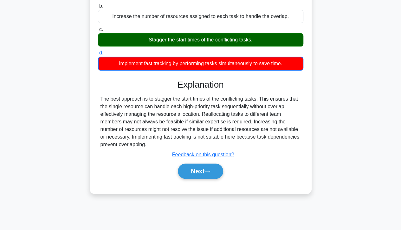
scroll to position [112, 0]
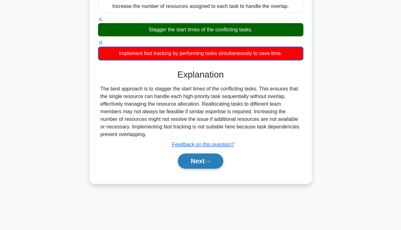
click at [203, 161] on button "Next" at bounding box center [200, 161] width 45 height 15
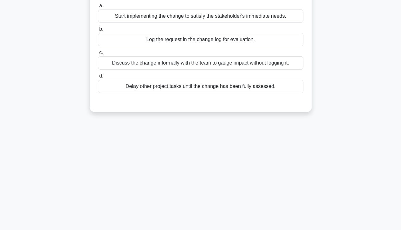
scroll to position [0, 0]
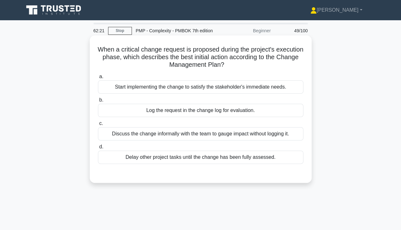
click at [272, 113] on div "Log the request in the change log for evaluation." at bounding box center [200, 110] width 205 height 13
click at [98, 102] on input "b. Log the request in the change log for evaluation." at bounding box center [98, 100] width 0 height 4
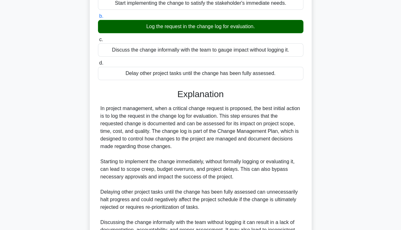
scroll to position [167, 0]
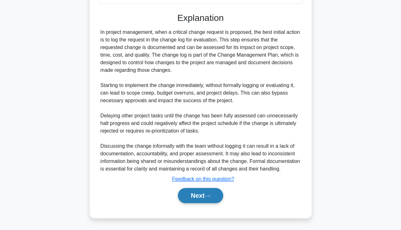
click at [207, 196] on icon at bounding box center [207, 195] width 6 height 3
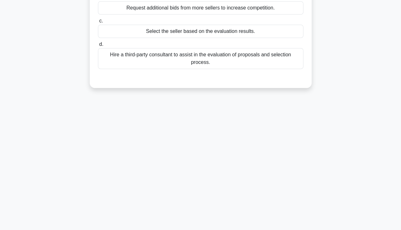
scroll to position [112, 0]
click at [378, 93] on div "During the Conduct Procurements process, a project manager has completed evalua…" at bounding box center [200, 10] width 361 height 170
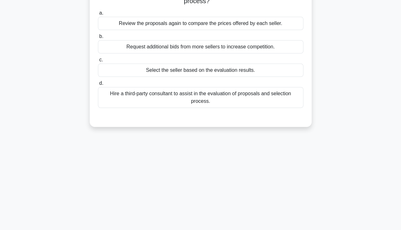
scroll to position [0, 0]
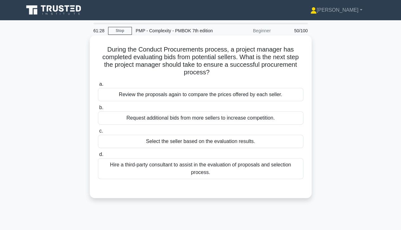
click at [277, 99] on div "Review the proposals again to compare the prices offered by each seller." at bounding box center [200, 94] width 205 height 13
click at [98, 86] on input "a. Review the proposals again to compare the prices offered by each seller." at bounding box center [98, 84] width 0 height 4
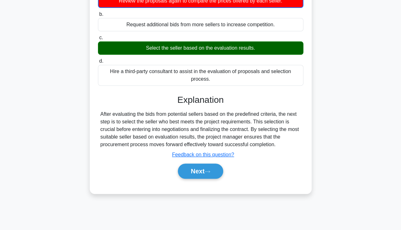
scroll to position [95, 0]
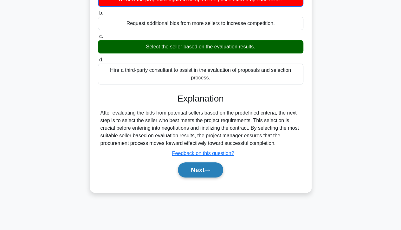
click at [207, 174] on button "Next" at bounding box center [200, 169] width 45 height 15
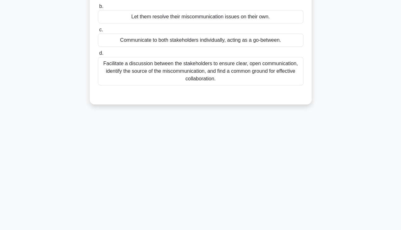
scroll to position [0, 0]
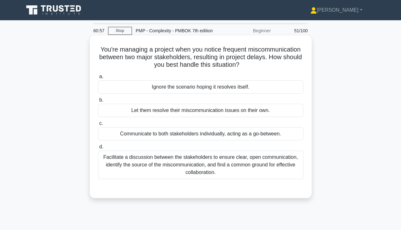
click at [243, 165] on div "Facilitate a discussion between the stakeholders to ensure clear, open communic…" at bounding box center [200, 165] width 205 height 28
click at [98, 149] on input "d. Facilitate a discussion between the stakeholders to ensure clear, open commu…" at bounding box center [98, 147] width 0 height 4
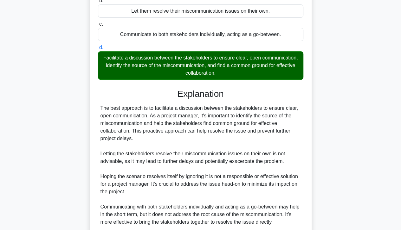
scroll to position [152, 0]
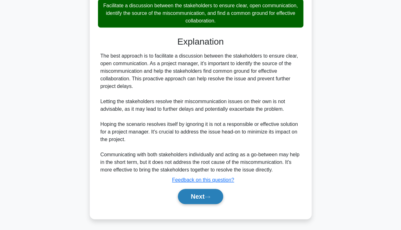
click at [214, 192] on button "Next" at bounding box center [200, 196] width 45 height 15
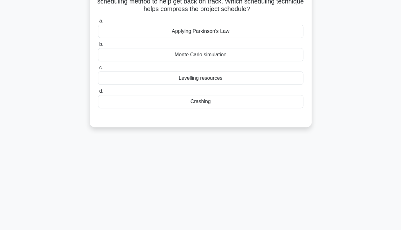
scroll to position [0, 0]
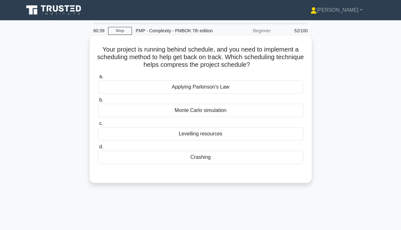
click at [265, 159] on div "Crashing" at bounding box center [200, 157] width 205 height 13
click at [98, 149] on input "d. Crashing" at bounding box center [98, 147] width 0 height 4
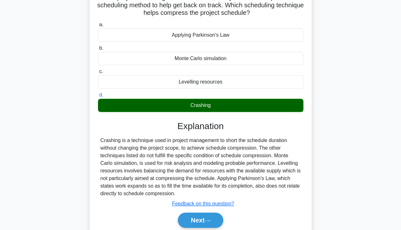
scroll to position [54, 0]
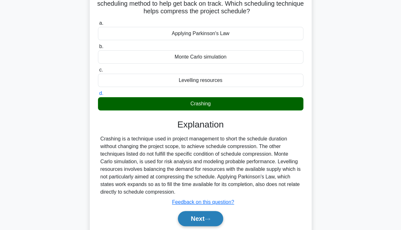
click at [206, 218] on button "Next" at bounding box center [200, 218] width 45 height 15
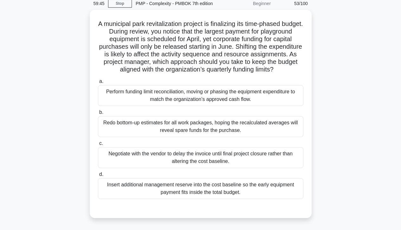
scroll to position [25, 0]
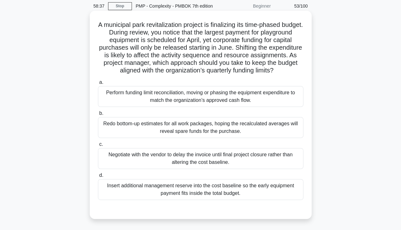
click at [270, 138] on div "Redo bottom-up estimates for all work packages, hoping the recalculated average…" at bounding box center [200, 127] width 205 height 21
click at [98, 116] on input "b. Redo bottom-up estimates for all work packages, hoping the recalculated aver…" at bounding box center [98, 113] width 0 height 4
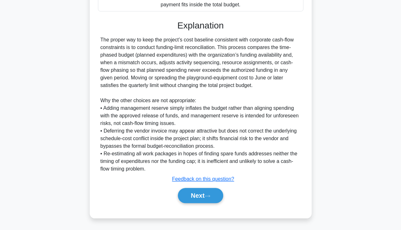
scroll to position [221, 0]
click at [201, 198] on button "Next" at bounding box center [200, 195] width 45 height 15
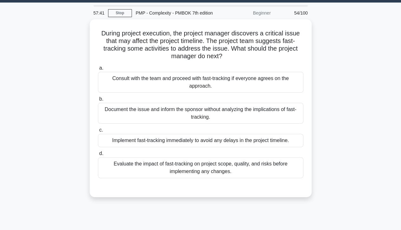
scroll to position [18, 0]
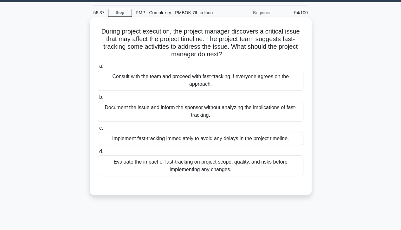
click at [284, 168] on div "Evaluate the impact of fast-tracking on project scope, quality, and risks befor…" at bounding box center [200, 165] width 205 height 21
click at [98, 154] on input "d. Evaluate the impact of fast-tracking on project scope, quality, and risks be…" at bounding box center [98, 152] width 0 height 4
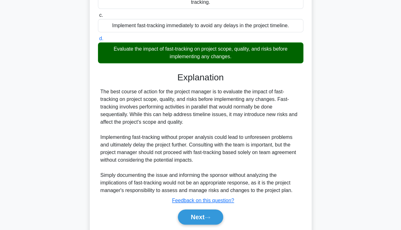
scroll to position [152, 0]
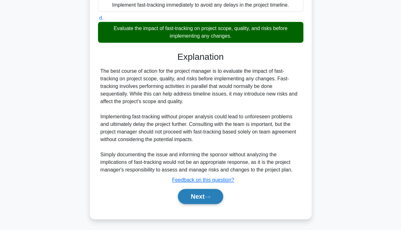
click at [214, 196] on button "Next" at bounding box center [200, 196] width 45 height 15
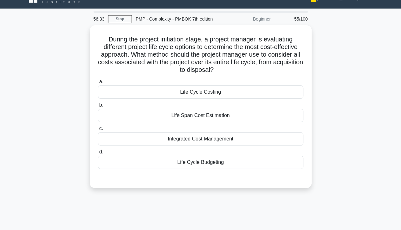
scroll to position [0, 0]
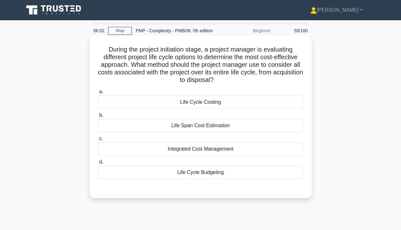
click at [289, 153] on div "Integrated Cost Management" at bounding box center [200, 148] width 205 height 13
click at [98, 141] on input "c. Integrated Cost Management" at bounding box center [98, 139] width 0 height 4
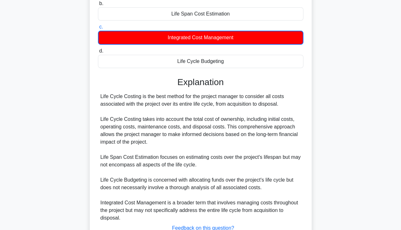
scroll to position [160, 0]
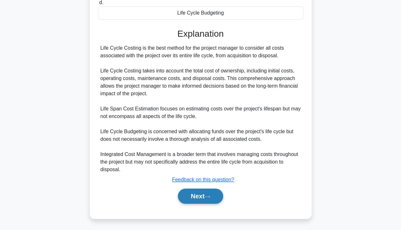
click at [201, 195] on button "Next" at bounding box center [200, 196] width 45 height 15
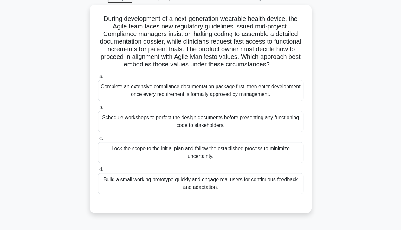
scroll to position [34, 0]
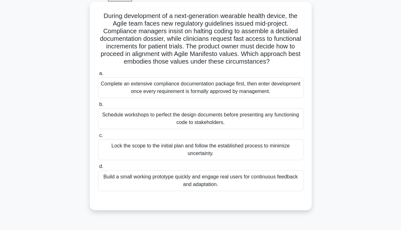
click at [258, 180] on div "Build a small working prototype quickly and engage real users for continuous fe…" at bounding box center [200, 180] width 205 height 21
click at [98, 169] on input "d. Build a small working prototype quickly and engage real users for continuous…" at bounding box center [98, 167] width 0 height 4
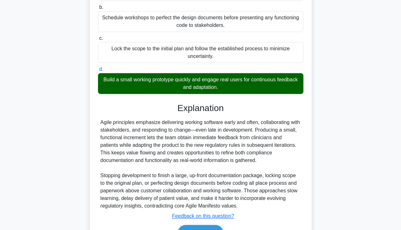
scroll to position [167, 0]
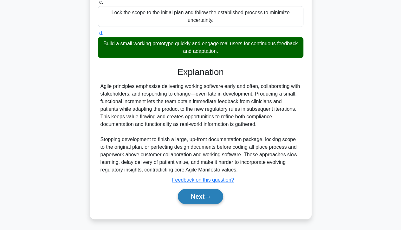
click at [202, 199] on button "Next" at bounding box center [200, 196] width 45 height 15
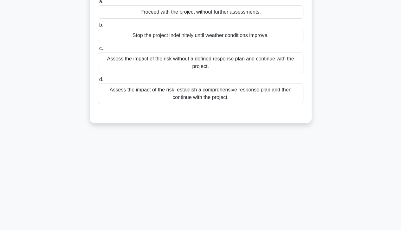
scroll to position [0, 0]
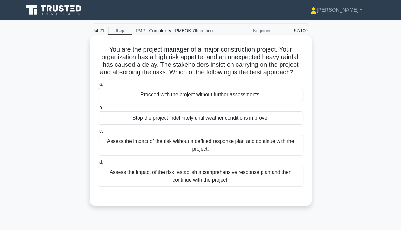
click at [272, 187] on div "Assess the impact of the risk, establish a comprehensive response plan and then…" at bounding box center [200, 176] width 205 height 21
click at [98, 164] on input "d. Assess the impact of the risk, establish a comprehensive response plan and t…" at bounding box center [98, 162] width 0 height 4
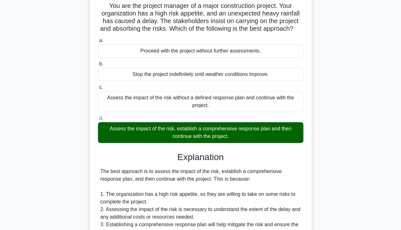
scroll to position [159, 0]
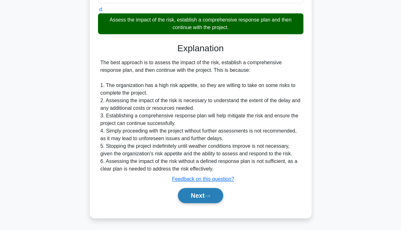
click at [208, 196] on icon at bounding box center [207, 195] width 6 height 3
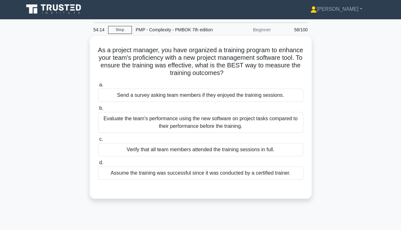
scroll to position [0, 0]
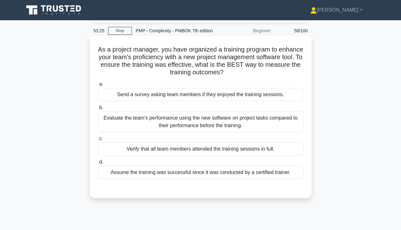
click at [278, 123] on div "Evaluate the team's performance using the new software on project tasks compare…" at bounding box center [200, 121] width 205 height 21
click at [98, 110] on input "b. Evaluate the team's performance using the new software on project tasks comp…" at bounding box center [98, 108] width 0 height 4
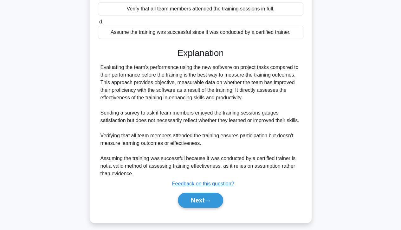
scroll to position [144, 0]
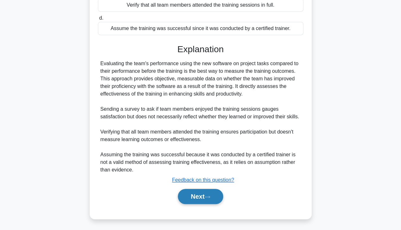
click at [200, 198] on button "Next" at bounding box center [200, 196] width 45 height 15
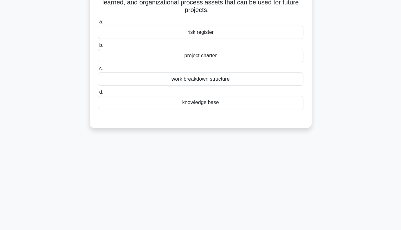
scroll to position [0, 0]
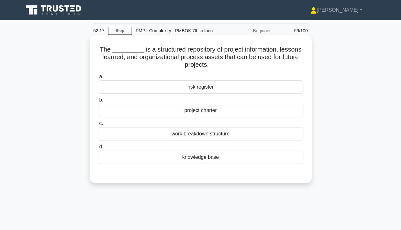
click at [214, 161] on div "knowledge base" at bounding box center [200, 157] width 205 height 13
click at [98, 149] on input "d. knowledge base" at bounding box center [98, 147] width 0 height 4
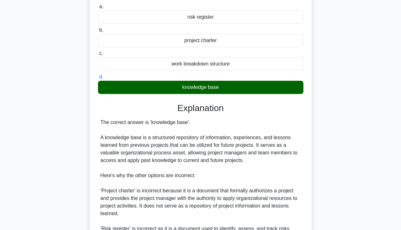
scroll to position [212, 0]
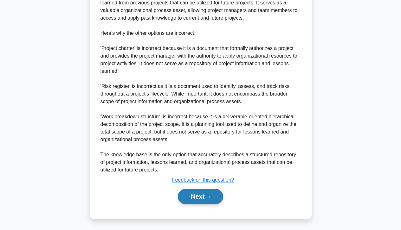
click at [201, 195] on button "Next" at bounding box center [200, 196] width 45 height 15
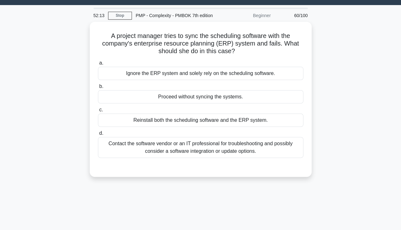
scroll to position [0, 0]
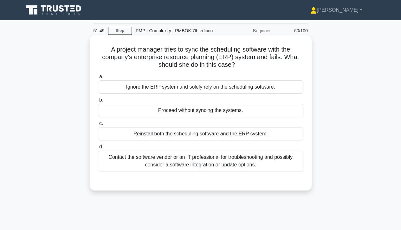
click at [267, 168] on div "Contact the software vendor or an IT professional for troubleshooting and possi…" at bounding box center [200, 161] width 205 height 21
click at [98, 149] on input "d. Contact the software vendor or an IT professional for troubleshooting and po…" at bounding box center [98, 147] width 0 height 4
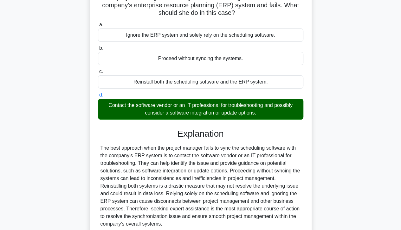
scroll to position [112, 0]
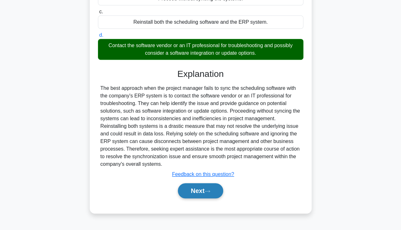
click at [203, 193] on button "Next" at bounding box center [200, 190] width 45 height 15
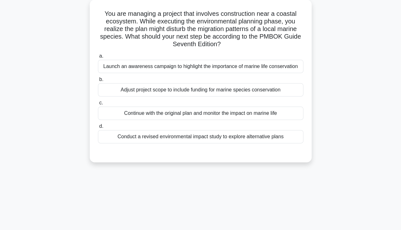
scroll to position [0, 0]
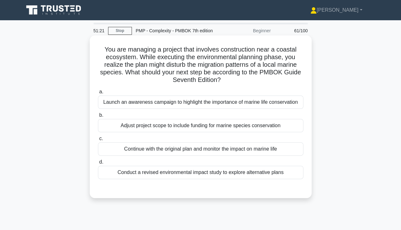
click at [277, 174] on div "Conduct a revised environmental impact study to explore alternative plans" at bounding box center [200, 172] width 205 height 13
click at [98, 164] on input "d. Conduct a revised environmental impact study to explore alternative plans" at bounding box center [98, 162] width 0 height 4
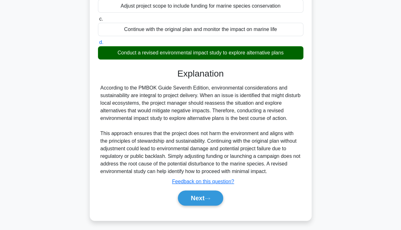
scroll to position [121, 0]
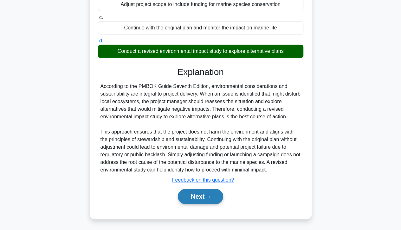
click at [210, 196] on icon at bounding box center [207, 197] width 5 height 2
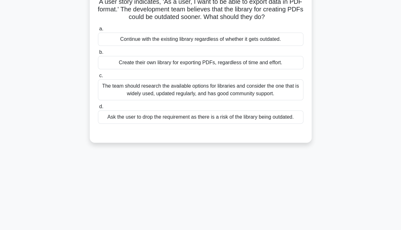
scroll to position [0, 0]
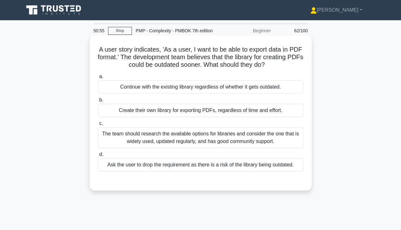
click at [276, 139] on div "The team should research the available options for libraries and consider the o…" at bounding box center [200, 137] width 205 height 21
click at [98, 126] on input "c. The team should research the available options for libraries and consider th…" at bounding box center [98, 124] width 0 height 4
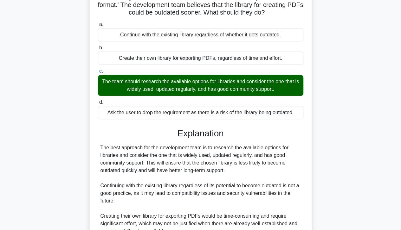
scroll to position [152, 0]
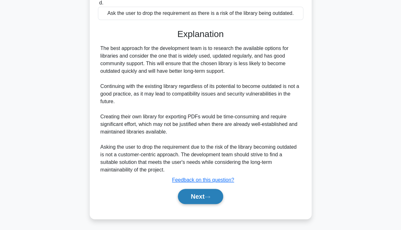
click at [205, 196] on button "Next" at bounding box center [200, 196] width 45 height 15
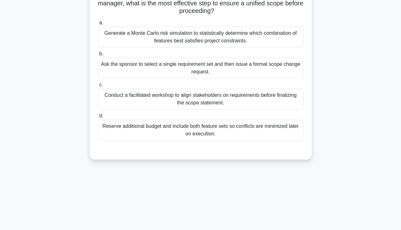
scroll to position [0, 0]
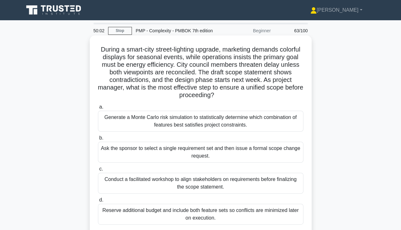
click at [254, 180] on div "Conduct a facilitated workshop to align stakeholders on requirements before fin…" at bounding box center [200, 183] width 205 height 21
click at [98, 171] on input "c. Conduct a facilitated workshop to align stakeholders on requirements before …" at bounding box center [98, 169] width 0 height 4
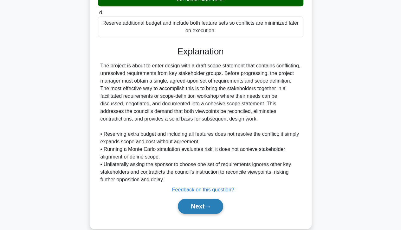
click at [201, 206] on button "Next" at bounding box center [200, 206] width 45 height 15
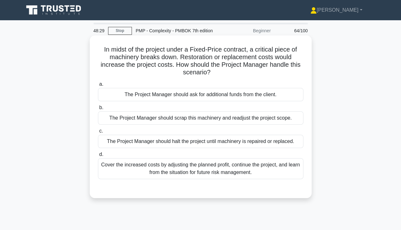
click at [251, 94] on div "The Project Manager should ask for additional funds from the client." at bounding box center [200, 94] width 205 height 13
click at [98, 86] on input "a. The Project Manager should ask for additional funds from the client." at bounding box center [98, 84] width 0 height 4
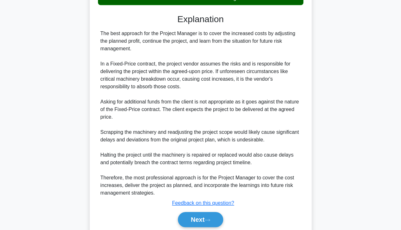
scroll to position [198, 0]
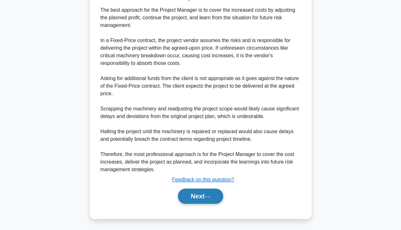
click at [200, 201] on button "Next" at bounding box center [200, 196] width 45 height 15
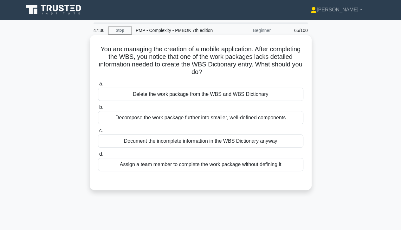
scroll to position [0, 0]
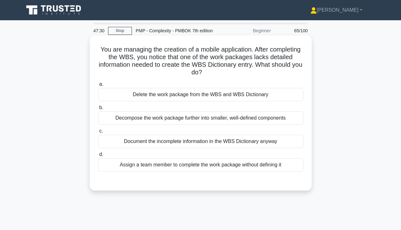
click at [284, 118] on div "Decompose the work package further into smaller, well-defined components" at bounding box center [200, 117] width 205 height 13
click at [98, 110] on input "b. Decompose the work package further into smaller, well-defined components" at bounding box center [98, 108] width 0 height 4
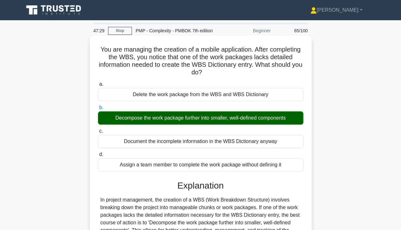
scroll to position [114, 0]
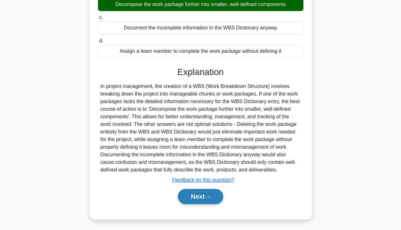
click at [200, 200] on button "Next" at bounding box center [200, 196] width 45 height 15
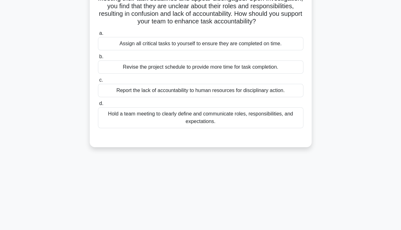
scroll to position [0, 0]
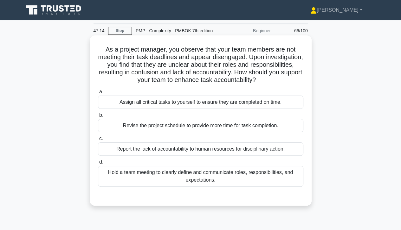
click at [246, 178] on div "Hold a team meeting to clearly define and communicate roles, responsibilities, …" at bounding box center [200, 176] width 205 height 21
click at [98, 164] on input "d. Hold a team meeting to clearly define and communicate roles, responsibilitie…" at bounding box center [98, 162] width 0 height 4
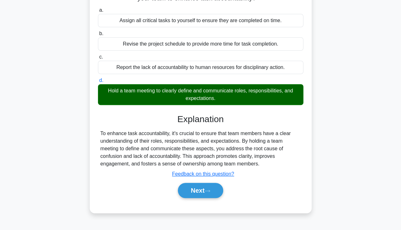
scroll to position [112, 0]
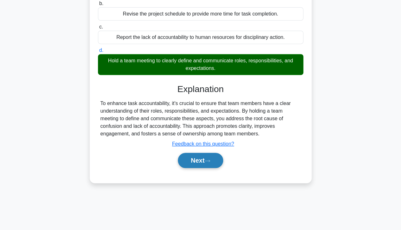
click at [204, 159] on button "Next" at bounding box center [200, 160] width 45 height 15
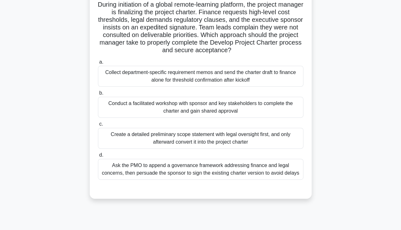
scroll to position [45, 0]
click at [108, 110] on div "Conduct a facilitated workshop with sponsor and key stakeholders to complete th…" at bounding box center [200, 107] width 205 height 21
click at [98, 95] on input "b. Conduct a facilitated workshop with sponsor and key stakeholders to complete…" at bounding box center [98, 93] width 0 height 4
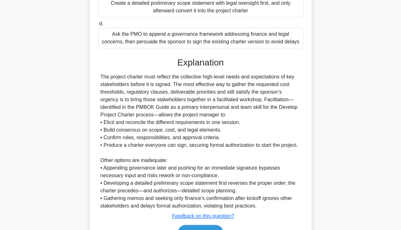
scroll to position [212, 0]
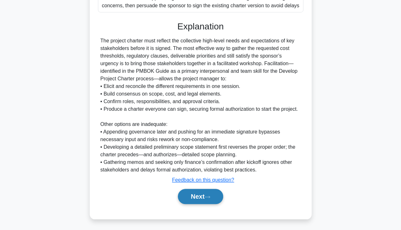
click at [202, 196] on button "Next" at bounding box center [200, 196] width 45 height 15
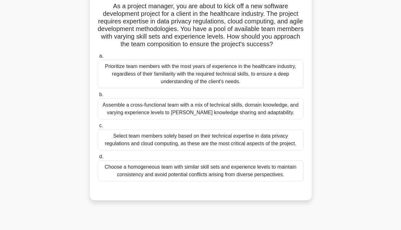
scroll to position [0, 0]
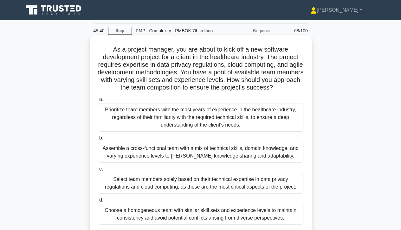
click at [119, 154] on div "Assemble a cross-functional team with a mix of technical skills, domain knowled…" at bounding box center [200, 152] width 205 height 21
click at [98, 140] on input "b. Assemble a cross-functional team with a mix of technical skills, domain know…" at bounding box center [98, 138] width 0 height 4
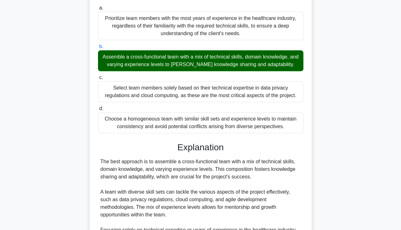
scroll to position [167, 0]
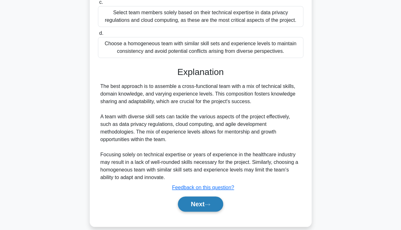
click at [198, 199] on button "Next" at bounding box center [200, 204] width 45 height 15
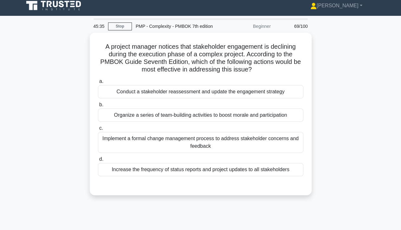
scroll to position [0, 0]
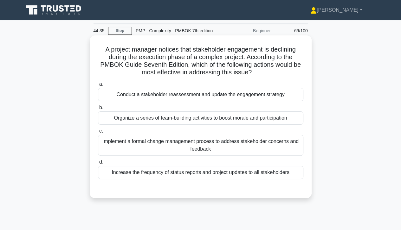
click at [110, 124] on div "Organize a series of team-building activities to boost morale and participation" at bounding box center [200, 117] width 205 height 13
click at [98, 110] on input "b. Organize a series of team-building activities to boost morale and participat…" at bounding box center [98, 108] width 0 height 4
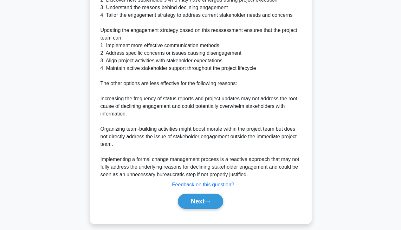
scroll to position [270, 0]
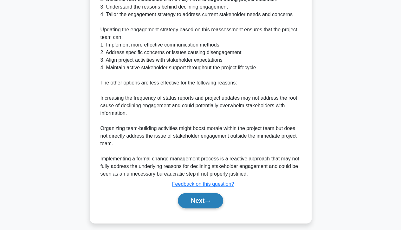
click at [200, 206] on button "Next" at bounding box center [200, 200] width 45 height 15
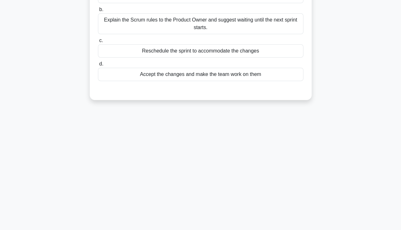
scroll to position [0, 0]
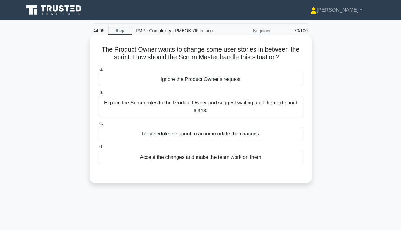
click at [130, 138] on div "Reschedule the sprint to accommodate the changes" at bounding box center [200, 133] width 205 height 13
click at [98, 126] on input "c. Reschedule the sprint to accommodate the changes" at bounding box center [98, 124] width 0 height 4
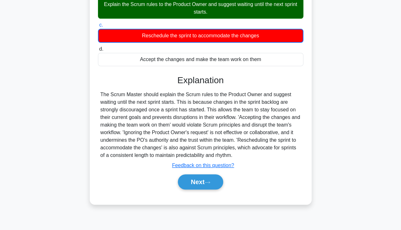
scroll to position [99, 0]
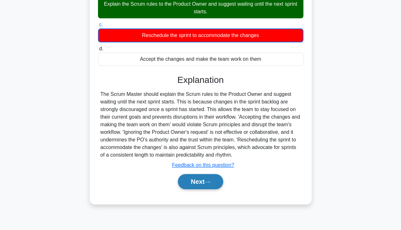
click at [192, 180] on button "Next" at bounding box center [200, 181] width 45 height 15
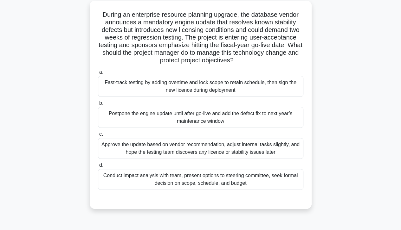
scroll to position [37, 0]
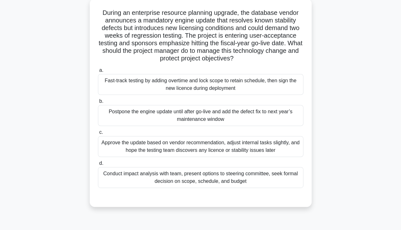
click at [142, 184] on div "Conduct impact analysis with team, present options to steering committee, seek …" at bounding box center [200, 177] width 205 height 21
click at [98, 166] on input "d. Conduct impact analysis with team, present options to steering committee, se…" at bounding box center [98, 163] width 0 height 4
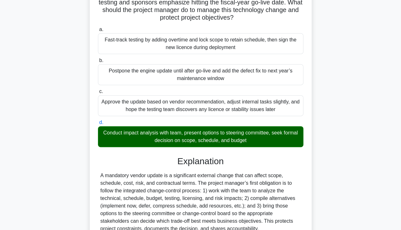
scroll to position [197, 0]
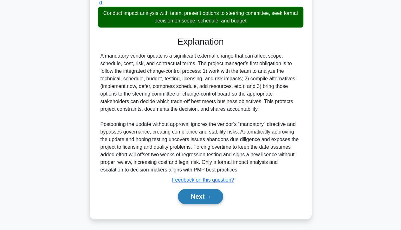
click at [191, 194] on button "Next" at bounding box center [200, 196] width 45 height 15
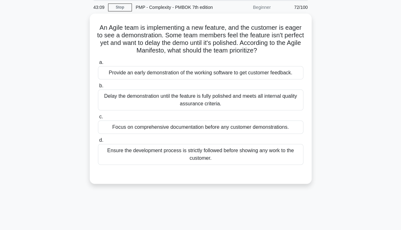
scroll to position [0, 0]
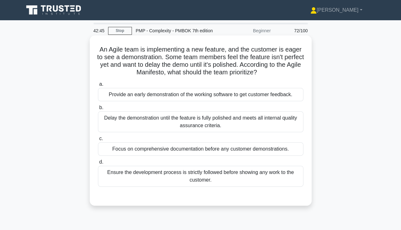
click at [114, 99] on div "Provide an early demonstration of the working software to get customer feedback." at bounding box center [200, 94] width 205 height 13
click at [98, 86] on input "a. Provide an early demonstration of the working software to get customer feedb…" at bounding box center [98, 84] width 0 height 4
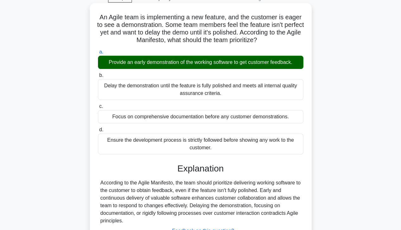
scroll to position [112, 0]
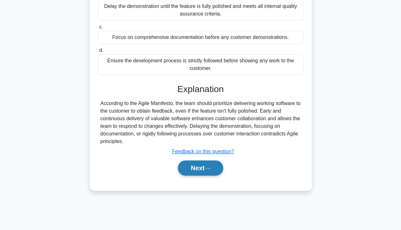
click at [194, 174] on button "Next" at bounding box center [200, 168] width 45 height 15
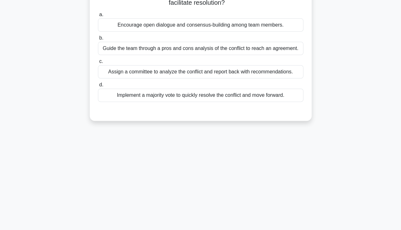
scroll to position [0, 0]
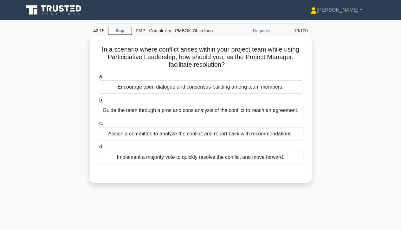
click at [274, 91] on div "Encourage open dialogue and consensus-building among team members." at bounding box center [200, 86] width 205 height 13
click at [98, 79] on input "a. Encourage open dialogue and consensus-building among team members." at bounding box center [98, 77] width 0 height 4
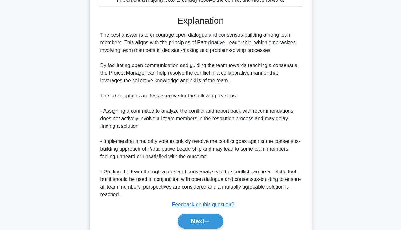
scroll to position [182, 0]
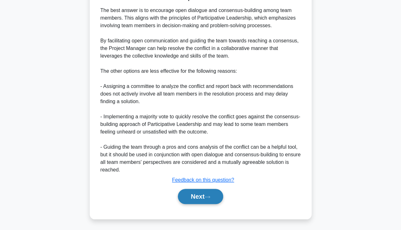
click at [196, 197] on button "Next" at bounding box center [200, 196] width 45 height 15
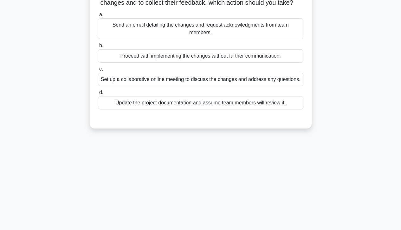
scroll to position [0, 0]
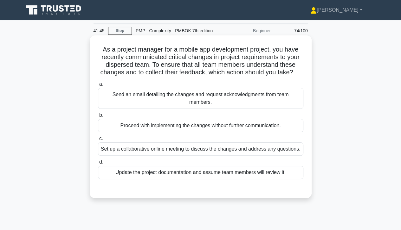
click at [279, 149] on div "Set up a collaborative online meeting to discuss the changes and address any qu…" at bounding box center [200, 148] width 205 height 13
click at [98, 141] on input "c. Set up a collaborative online meeting to discuss the changes and address any…" at bounding box center [98, 139] width 0 height 4
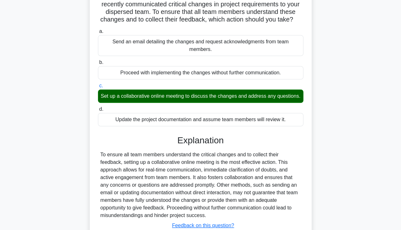
scroll to position [112, 0]
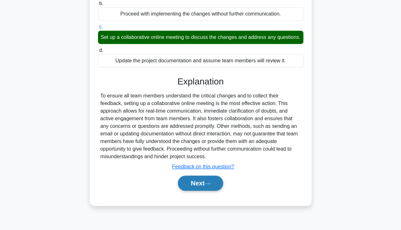
click at [199, 191] on button "Next" at bounding box center [200, 183] width 45 height 15
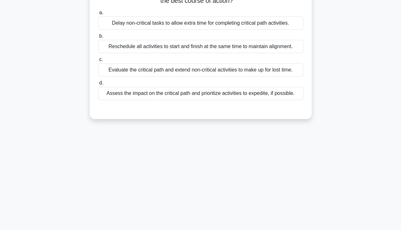
scroll to position [0, 0]
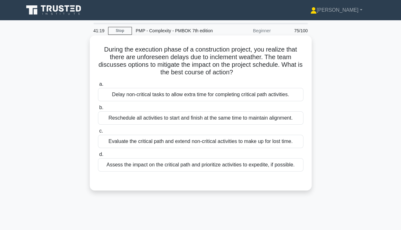
click at [287, 168] on div "Assess the impact on the critical path and prioritize activities to expedite, i…" at bounding box center [200, 164] width 205 height 13
click at [98, 157] on input "d. Assess the impact on the critical path and prioritize activities to expedite…" at bounding box center [98, 155] width 0 height 4
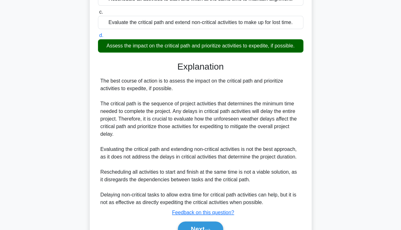
scroll to position [152, 0]
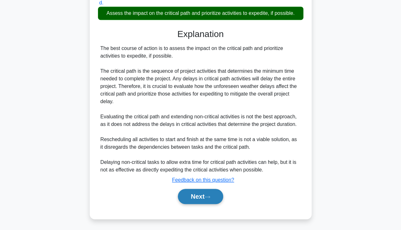
click at [199, 194] on button "Next" at bounding box center [200, 196] width 45 height 15
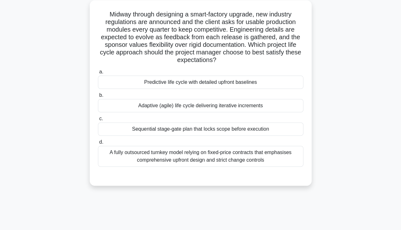
scroll to position [0, 0]
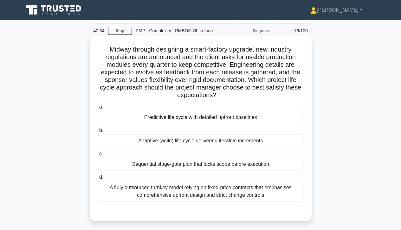
click at [264, 141] on div "Adaptive (agile) life cycle delivering iterative increments" at bounding box center [200, 140] width 205 height 13
click at [98, 133] on input "b. Adaptive (agile) life cycle delivering iterative increments" at bounding box center [98, 131] width 0 height 4
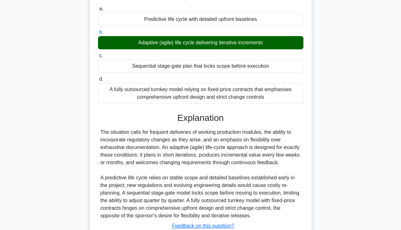
scroll to position [144, 0]
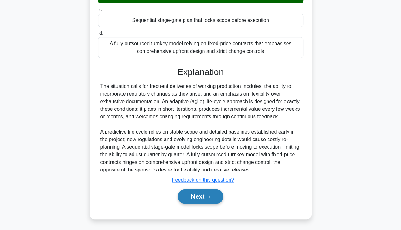
click at [201, 197] on button "Next" at bounding box center [200, 196] width 45 height 15
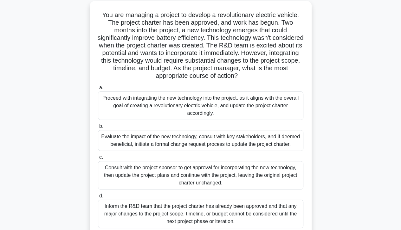
scroll to position [37, 0]
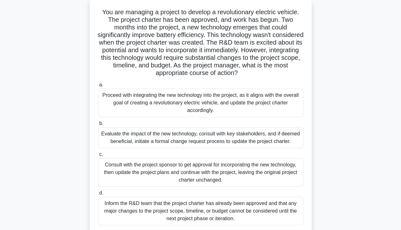
click at [261, 142] on div "Evaluate the impact of the new technology, consult with key stakeholders, and i…" at bounding box center [200, 137] width 205 height 21
click at [98, 126] on input "b. Evaluate the impact of the new technology, consult with key stakeholders, an…" at bounding box center [98, 124] width 0 height 4
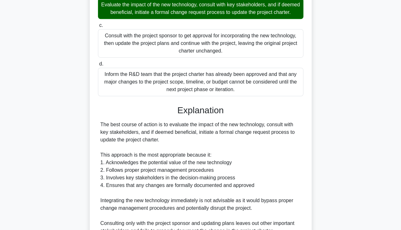
scroll to position [296, 0]
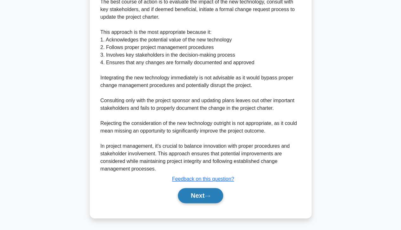
click at [209, 196] on icon at bounding box center [207, 196] width 5 height 2
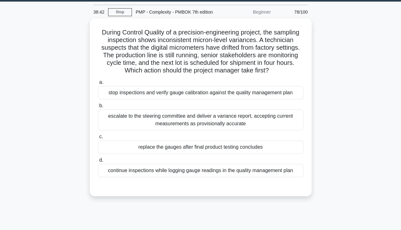
scroll to position [18, 0]
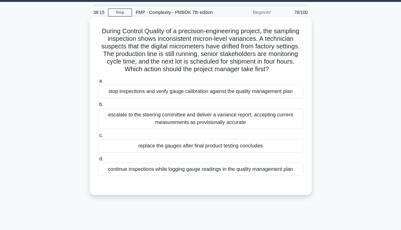
click at [108, 119] on div "escalate to the steering committee and deliver a variance report, accepting cur…" at bounding box center [200, 118] width 205 height 21
click at [98, 107] on input "b. escalate to the steering committee and deliver a variance report, accepting …" at bounding box center [98, 105] width 0 height 4
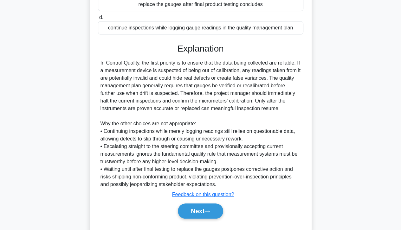
scroll to position [175, 0]
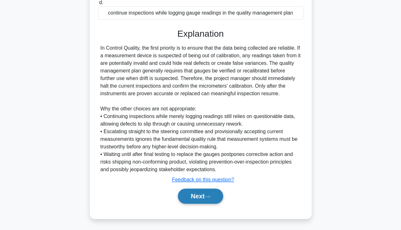
click at [199, 198] on button "Next" at bounding box center [200, 196] width 45 height 15
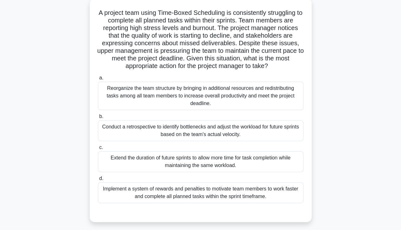
scroll to position [40, 0]
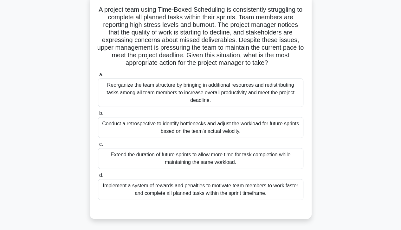
click at [110, 129] on div "Conduct a retrospective to identify bottlenecks and adjust the workload for fut…" at bounding box center [200, 127] width 205 height 21
click at [98, 116] on input "b. Conduct a retrospective to identify bottlenecks and adjust the workload for …" at bounding box center [98, 113] width 0 height 4
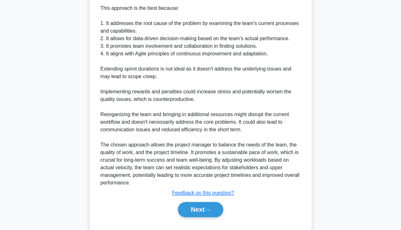
scroll to position [304, 0]
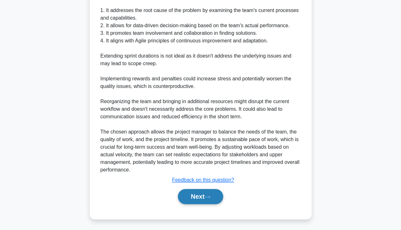
click at [199, 194] on button "Next" at bounding box center [200, 196] width 45 height 15
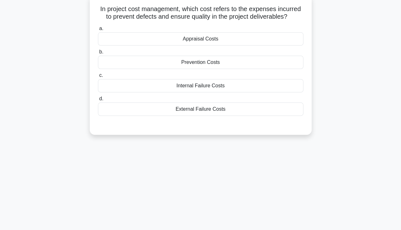
scroll to position [0, 0]
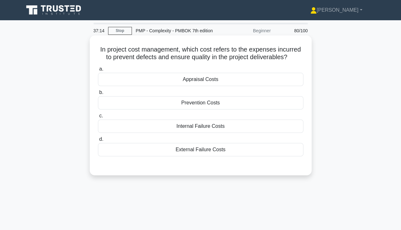
click at [105, 108] on div "Prevention Costs" at bounding box center [200, 102] width 205 height 13
click at [98, 95] on input "b. Prevention Costs" at bounding box center [98, 93] width 0 height 4
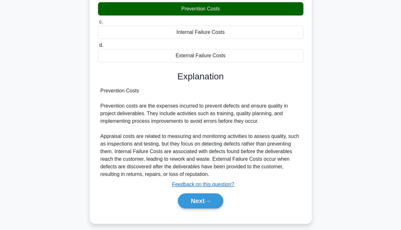
scroll to position [112, 0]
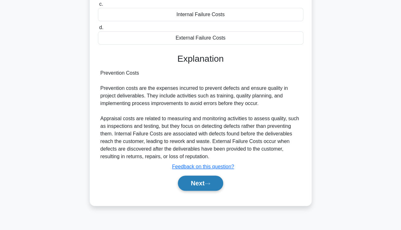
click at [200, 179] on button "Next" at bounding box center [200, 183] width 45 height 15
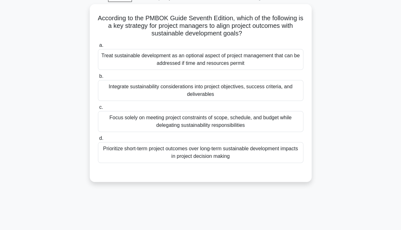
scroll to position [0, 0]
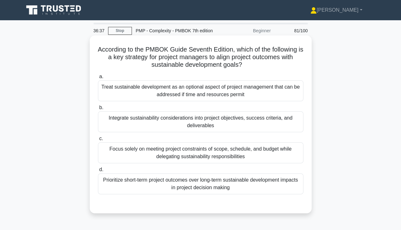
click at [262, 123] on div "Integrate sustainability considerations into project objectives, success criter…" at bounding box center [200, 121] width 205 height 21
click at [98, 110] on input "b. Integrate sustainability considerations into project objectives, success cri…" at bounding box center [98, 108] width 0 height 4
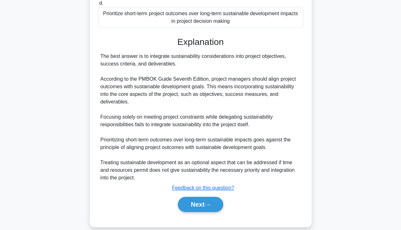
scroll to position [174, 0]
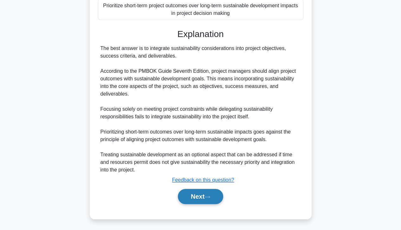
click at [203, 196] on button "Next" at bounding box center [200, 196] width 45 height 15
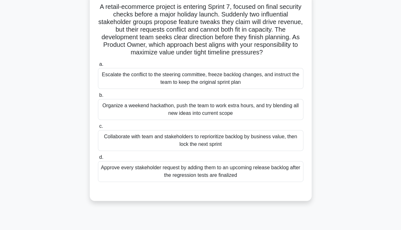
scroll to position [45, 0]
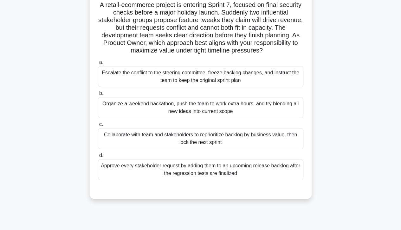
click at [280, 141] on div "Collaborate with team and stakeholders to reprioritize backlog by business valu…" at bounding box center [200, 138] width 205 height 21
click at [98, 127] on input "c. Collaborate with team and stakeholders to reprioritize backlog by business v…" at bounding box center [98, 125] width 0 height 4
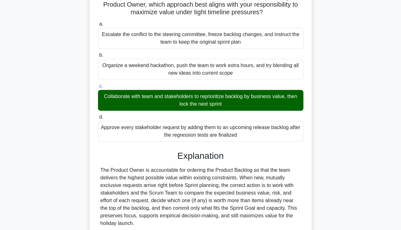
scroll to position [182, 0]
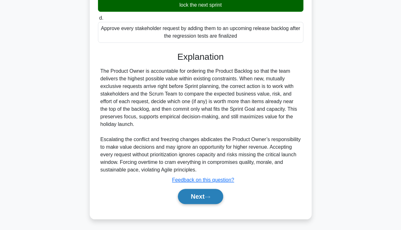
click at [201, 200] on button "Next" at bounding box center [200, 196] width 45 height 15
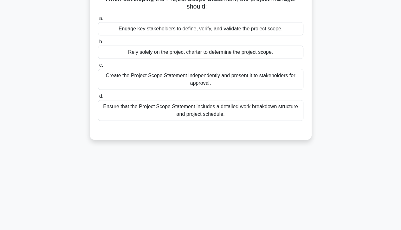
scroll to position [0, 0]
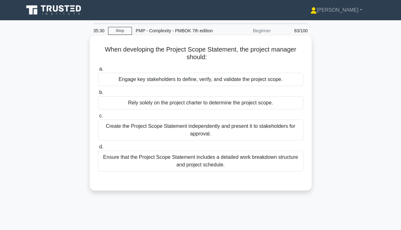
click at [275, 82] on div "Engage key stakeholders to define, verify, and validate the project scope." at bounding box center [200, 79] width 205 height 13
click at [98, 71] on input "a. Engage key stakeholders to define, verify, and validate the project scope." at bounding box center [98, 69] width 0 height 4
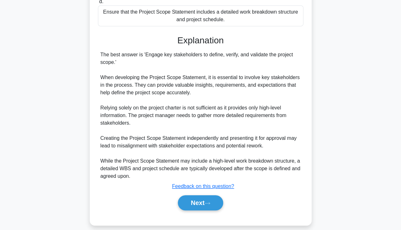
scroll to position [152, 0]
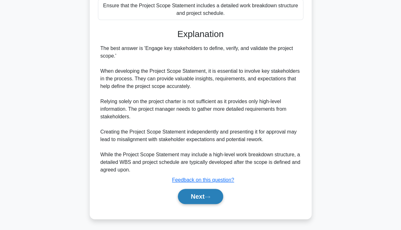
click at [208, 195] on icon at bounding box center [207, 196] width 6 height 3
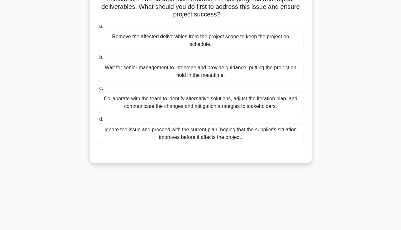
scroll to position [0, 0]
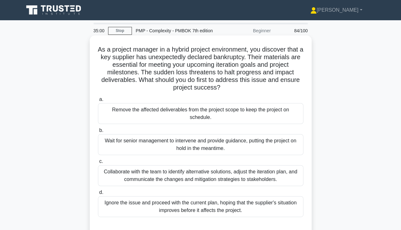
click at [257, 169] on div "Collaborate with the team to identify alternative solutions, adjust the iterati…" at bounding box center [200, 175] width 205 height 21
click at [98, 164] on input "c. Collaborate with the team to identify alternative solutions, adjust the iter…" at bounding box center [98, 162] width 0 height 4
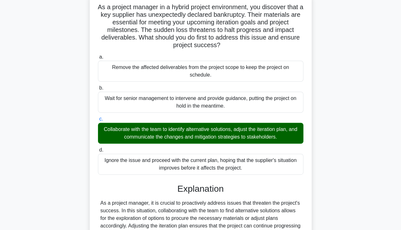
scroll to position [136, 0]
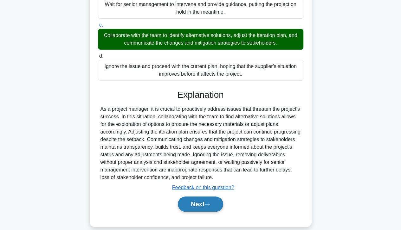
click at [197, 197] on button "Next" at bounding box center [200, 204] width 45 height 15
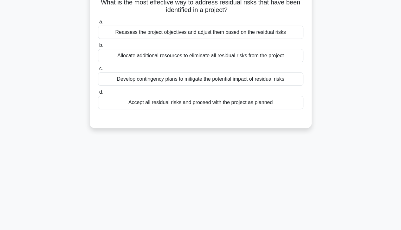
scroll to position [0, 0]
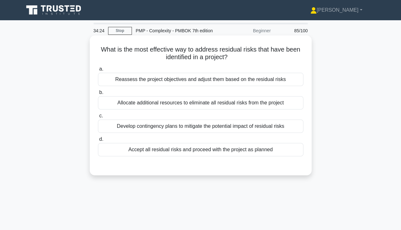
click at [252, 130] on div "Develop contingency plans to mitigate the potential impact of residual risks" at bounding box center [200, 126] width 205 height 13
click at [98, 118] on input "c. Develop contingency plans to mitigate the potential impact of residual risks" at bounding box center [98, 116] width 0 height 4
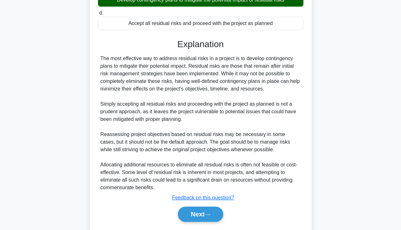
scroll to position [144, 0]
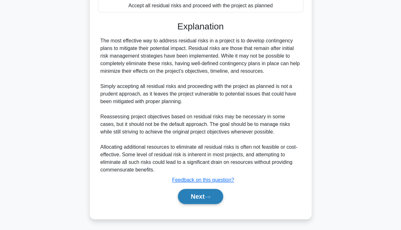
click at [204, 200] on button "Next" at bounding box center [200, 196] width 45 height 15
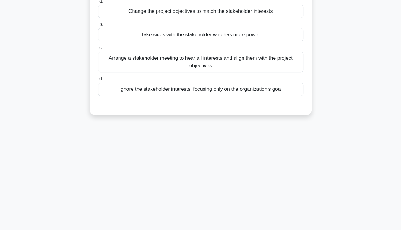
scroll to position [0, 0]
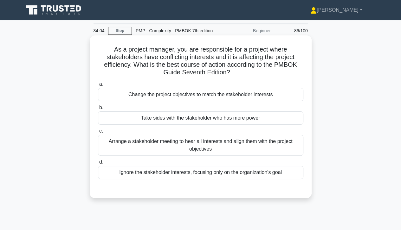
click at [276, 143] on div "Arrange a stakeholder meeting to hear all interests and align them with the pro…" at bounding box center [200, 145] width 205 height 21
click at [98, 133] on input "c. Arrange a stakeholder meeting to hear all interests and align them with the …" at bounding box center [98, 131] width 0 height 4
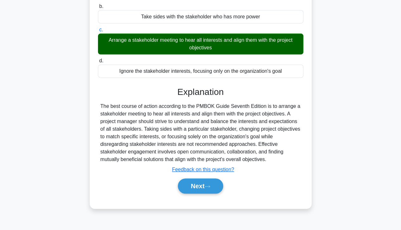
scroll to position [112, 0]
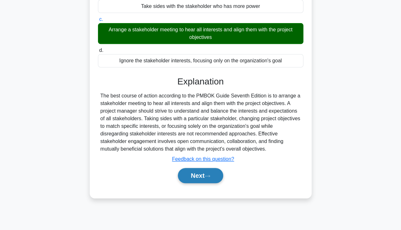
click at [203, 180] on button "Next" at bounding box center [200, 175] width 45 height 15
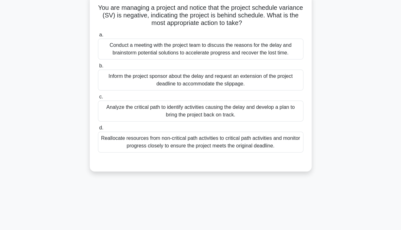
scroll to position [0, 0]
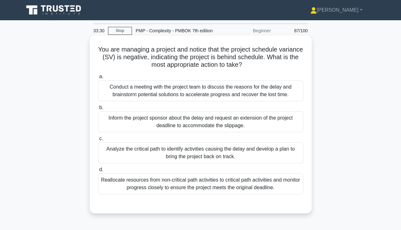
click at [275, 93] on div "Conduct a meeting with the project team to discuss the reasons for the delay an…" at bounding box center [200, 90] width 205 height 21
click at [98, 79] on input "a. Conduct a meeting with the project team to discuss the reasons for the delay…" at bounding box center [98, 77] width 0 height 4
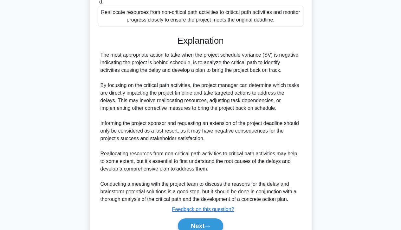
scroll to position [198, 0]
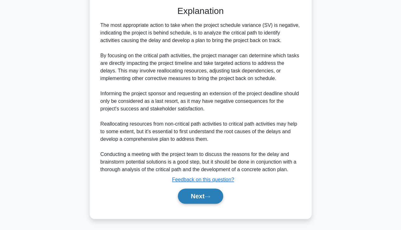
click at [205, 198] on button "Next" at bounding box center [200, 196] width 45 height 15
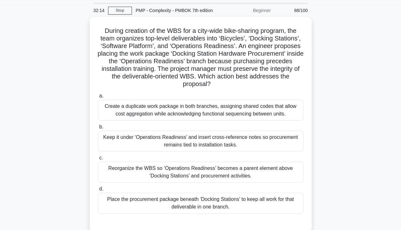
scroll to position [20, 0]
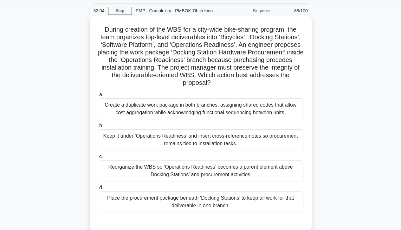
click at [283, 169] on div "Reorganize the WBS so ‘Operations Readiness’ becomes a parent element above ‘Do…" at bounding box center [200, 171] width 205 height 21
click at [98, 159] on input "c. Reorganize the WBS so ‘Operations Readiness’ becomes a parent element above …" at bounding box center [98, 157] width 0 height 4
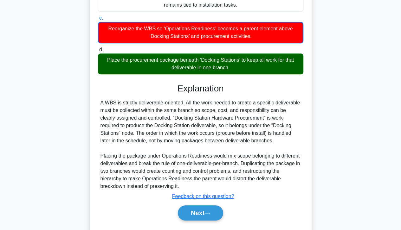
scroll to position [175, 0]
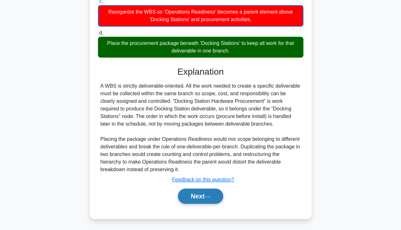
click at [208, 195] on icon at bounding box center [207, 196] width 6 height 3
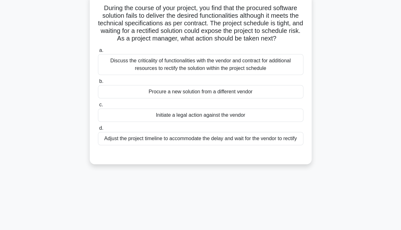
scroll to position [20, 0]
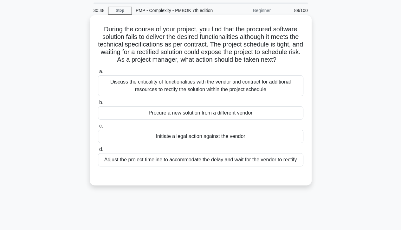
click at [284, 167] on div "Adjust the project timeline to accommodate the delay and wait for the vendor to…" at bounding box center [200, 159] width 205 height 13
click at [98, 152] on input "d. Adjust the project timeline to accommodate the delay and wait for the vendor…" at bounding box center [98, 150] width 0 height 4
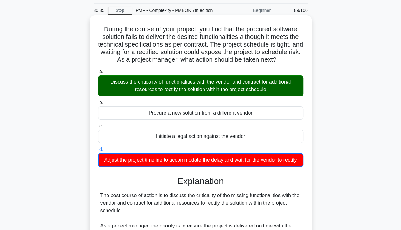
scroll to position [168, 0]
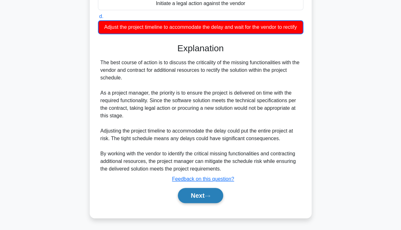
click at [203, 197] on button "Next" at bounding box center [200, 195] width 45 height 15
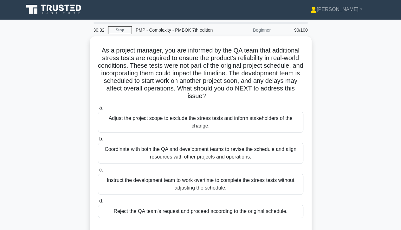
scroll to position [0, 0]
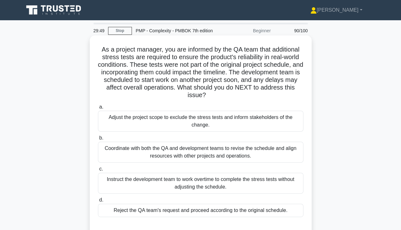
click at [229, 123] on div "Adjust the project scope to exclude the stress tests and inform stakeholders of…" at bounding box center [200, 121] width 205 height 21
click at [98, 109] on input "a. Adjust the project scope to exclude the stress tests and inform stakeholders…" at bounding box center [98, 107] width 0 height 4
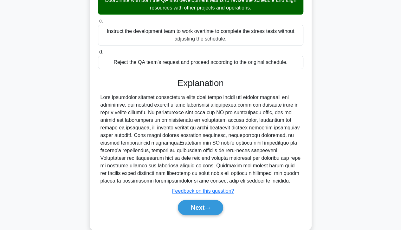
scroll to position [160, 0]
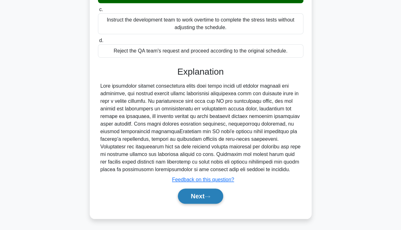
click at [206, 195] on button "Next" at bounding box center [200, 196] width 45 height 15
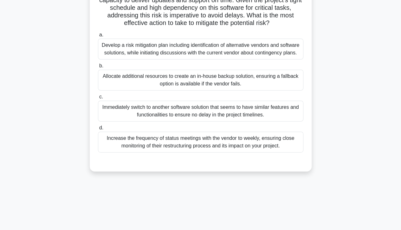
scroll to position [82, 0]
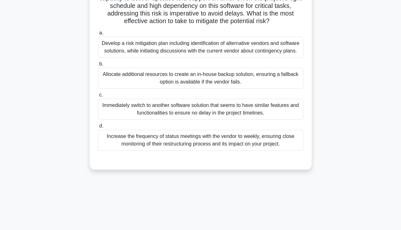
click at [293, 143] on div "Increase the frequency of status meetings with the vendor to weekly, ensuring c…" at bounding box center [200, 140] width 205 height 21
click at [98, 128] on input "d. Increase the frequency of status meetings with the vendor to weekly, ensurin…" at bounding box center [98, 126] width 0 height 4
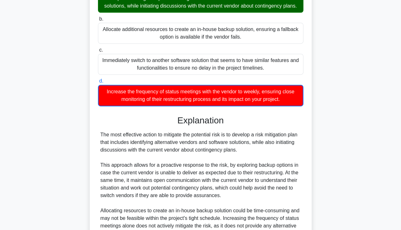
scroll to position [198, 0]
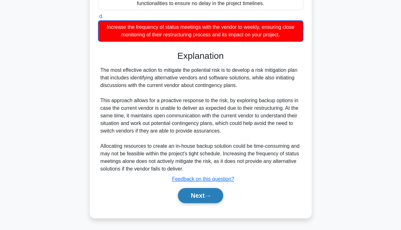
click at [207, 195] on icon at bounding box center [207, 195] width 6 height 3
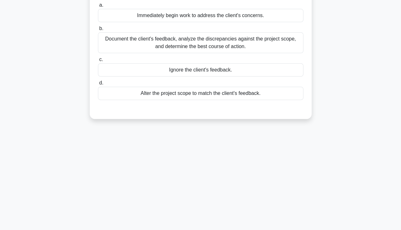
scroll to position [0, 0]
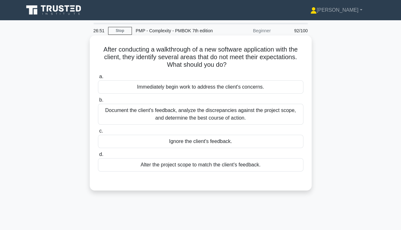
click at [245, 120] on div "Document the client's feedback, analyze the discrepancies against the project s…" at bounding box center [200, 114] width 205 height 21
click at [98, 102] on input "b. Document the client's feedback, analyze the discrepancies against the projec…" at bounding box center [98, 100] width 0 height 4
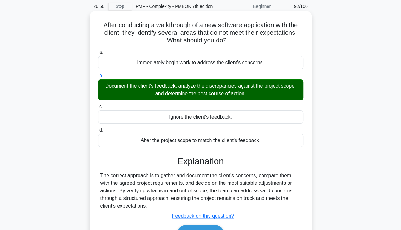
scroll to position [112, 0]
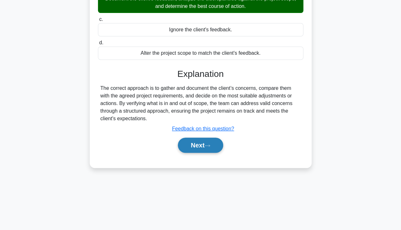
click at [205, 148] on button "Next" at bounding box center [200, 145] width 45 height 15
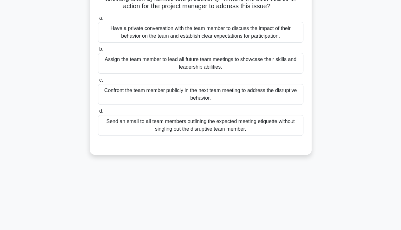
scroll to position [0, 0]
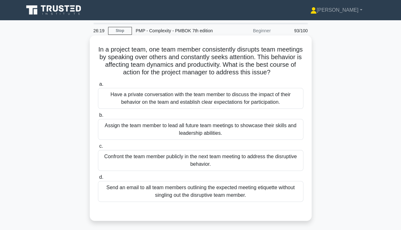
click at [260, 102] on div "Have a private conversation with the team member to discuss the impact of their…" at bounding box center [200, 98] width 205 height 21
click at [98, 86] on input "a. Have a private conversation with the team member to discuss the impact of th…" at bounding box center [98, 84] width 0 height 4
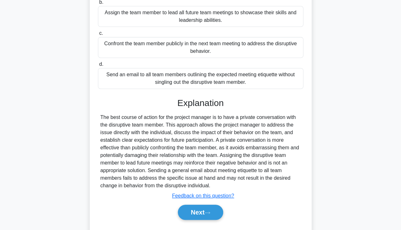
scroll to position [129, 0]
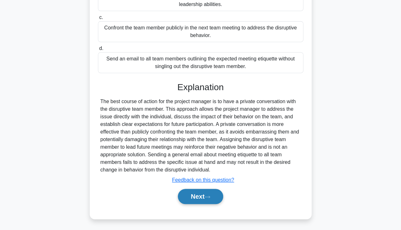
click at [197, 194] on button "Next" at bounding box center [200, 196] width 45 height 15
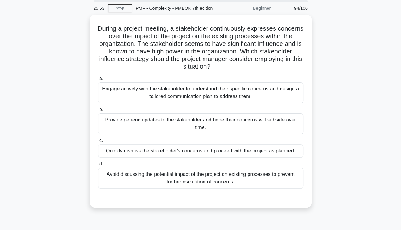
scroll to position [21, 0]
click at [261, 101] on div "Engage actively with the stakeholder to understand their specific concerns and …" at bounding box center [200, 92] width 205 height 21
click at [98, 81] on input "a. Engage actively with the stakeholder to understand their specific concerns a…" at bounding box center [98, 79] width 0 height 4
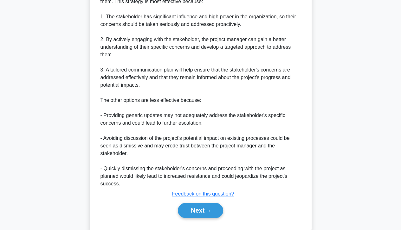
scroll to position [266, 0]
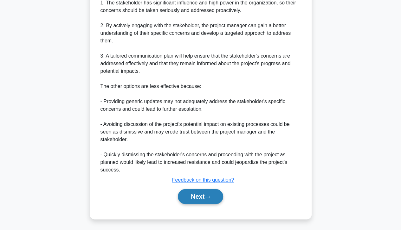
click at [201, 196] on button "Next" at bounding box center [200, 196] width 45 height 15
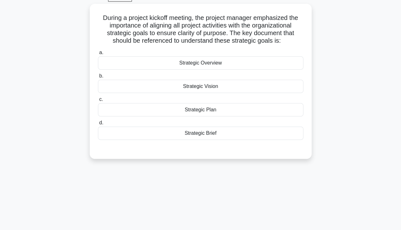
scroll to position [0, 0]
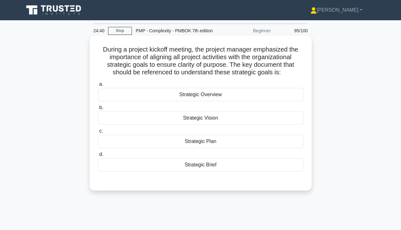
click at [253, 124] on div "Strategic Vision" at bounding box center [200, 117] width 205 height 13
click at [98, 110] on input "b. Strategic Vision" at bounding box center [98, 108] width 0 height 4
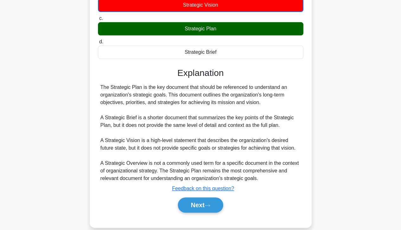
scroll to position [122, 0]
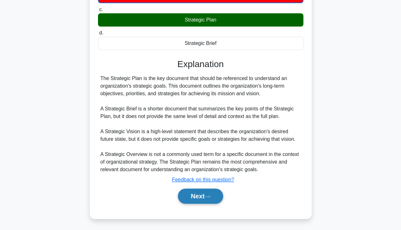
click at [206, 194] on button "Next" at bounding box center [200, 196] width 45 height 15
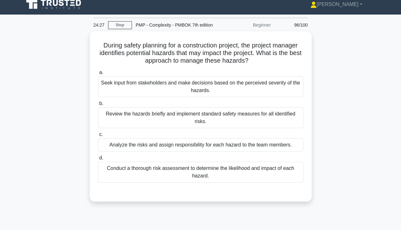
scroll to position [0, 0]
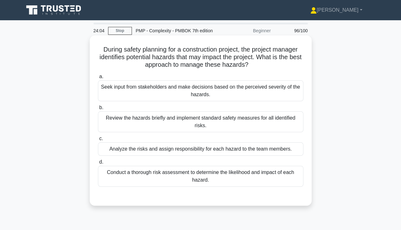
click at [178, 176] on div "Conduct a thorough risk assessment to determine the likelihood and impact of ea…" at bounding box center [200, 176] width 205 height 21
click at [98, 164] on input "d. Conduct a thorough risk assessment to determine the likelihood and impact of…" at bounding box center [98, 162] width 0 height 4
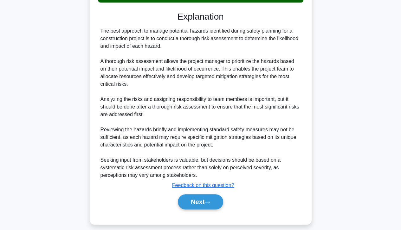
scroll to position [190, 0]
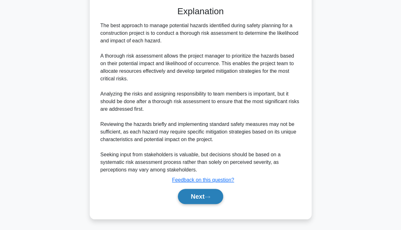
click at [206, 196] on button "Next" at bounding box center [200, 196] width 45 height 15
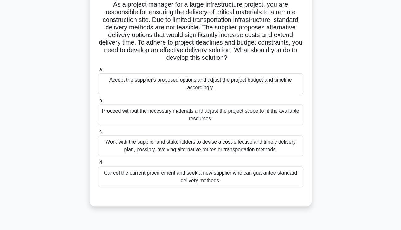
scroll to position [60, 0]
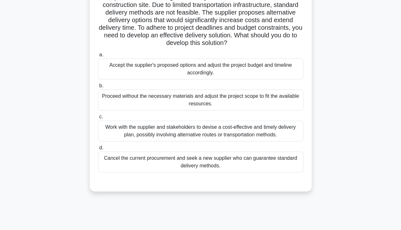
click at [282, 130] on div "Work with the supplier and stakeholders to devise a cost-effective and timely d…" at bounding box center [200, 131] width 205 height 21
click at [98, 119] on input "c. Work with the supplier and stakeholders to devise a cost-effective and timel…" at bounding box center [98, 117] width 0 height 4
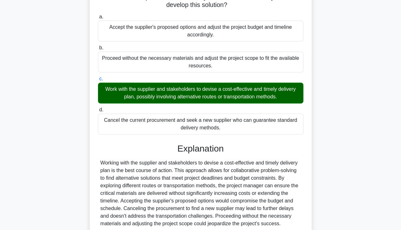
scroll to position [152, 0]
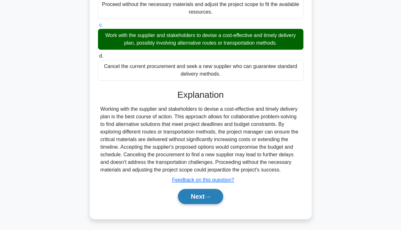
click at [206, 200] on button "Next" at bounding box center [200, 196] width 45 height 15
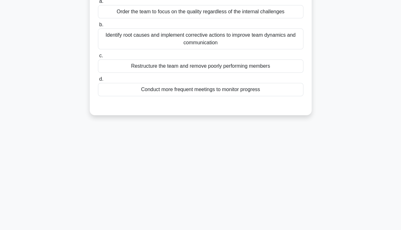
scroll to position [0, 0]
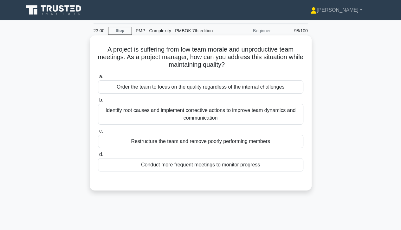
click at [276, 113] on div "Identify root causes and implement corrective actions to improve team dynamics …" at bounding box center [200, 114] width 205 height 21
click at [98, 102] on input "b. Identify root causes and implement corrective actions to improve team dynami…" at bounding box center [98, 100] width 0 height 4
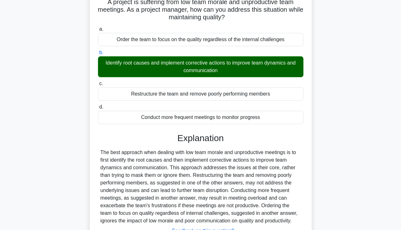
scroll to position [112, 0]
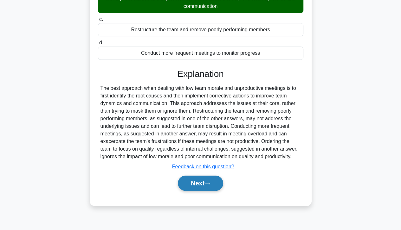
click at [196, 182] on button "Next" at bounding box center [200, 183] width 45 height 15
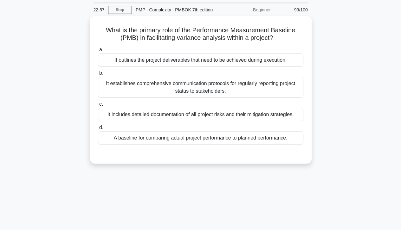
scroll to position [0, 0]
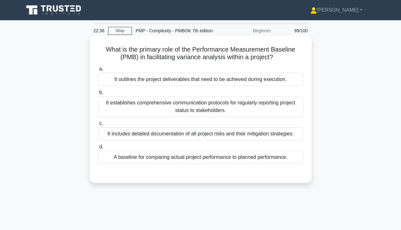
click at [287, 156] on div "A baseline for comparing actual project performance to planned performance." at bounding box center [200, 157] width 205 height 13
click at [98, 149] on input "d. A baseline for comparing actual project performance to planned performance." at bounding box center [98, 147] width 0 height 4
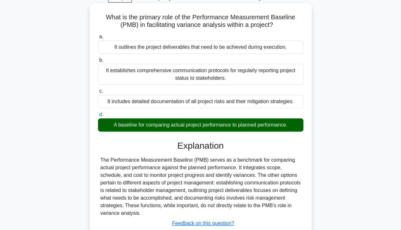
scroll to position [112, 0]
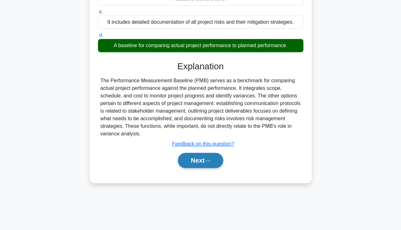
click at [202, 164] on button "Next" at bounding box center [200, 160] width 45 height 15
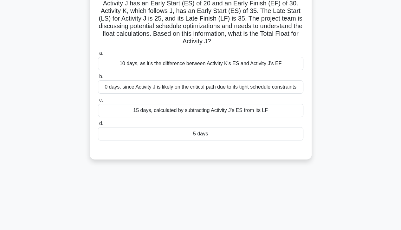
scroll to position [0, 0]
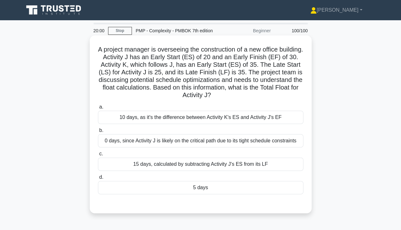
click at [164, 166] on div "15 days, calculated by subtracting Activity J's ES from its LF" at bounding box center [200, 164] width 205 height 13
click at [98, 156] on input "c. 15 days, calculated by subtracting Activity J's ES from its LF" at bounding box center [98, 154] width 0 height 4
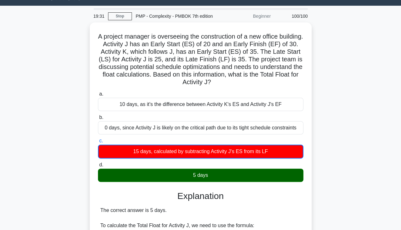
scroll to position [16, 0]
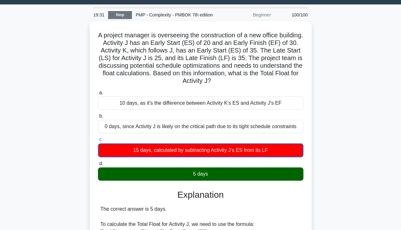
click at [124, 16] on link "Stop" at bounding box center [120, 15] width 24 height 8
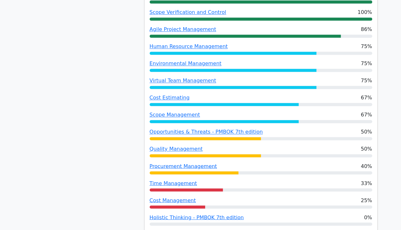
scroll to position [448, 0]
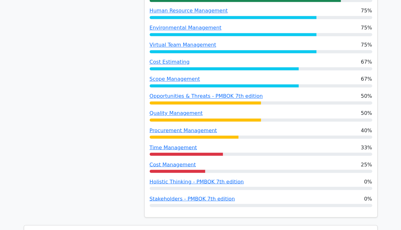
scroll to position [485, 0]
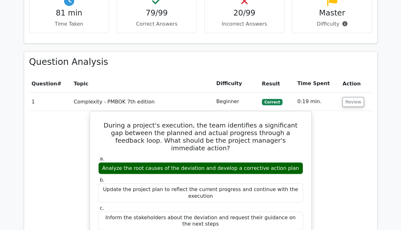
scroll to position [743, 0]
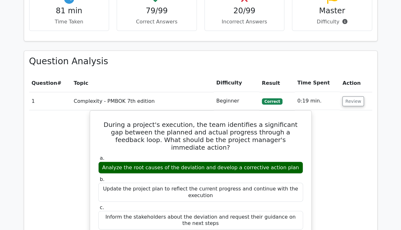
click at [243, 9] on h4 "20/99" at bounding box center [244, 10] width 69 height 9
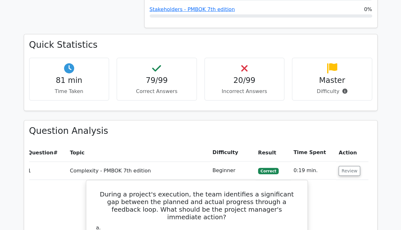
scroll to position [668, 0]
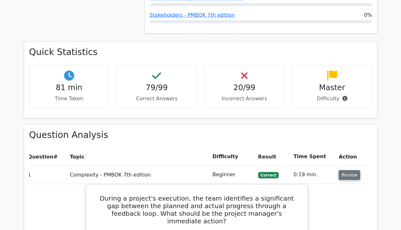
click at [348, 175] on button "Review" at bounding box center [349, 175] width 22 height 10
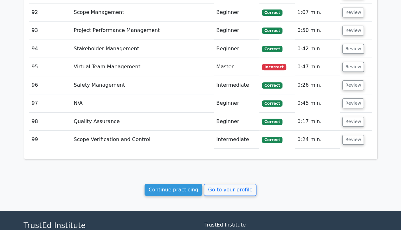
scroll to position [2483, 0]
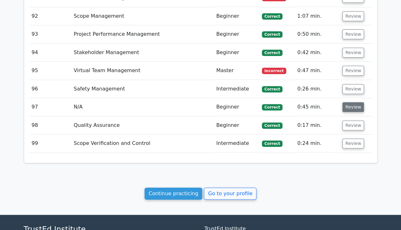
click at [352, 102] on button "Review" at bounding box center [353, 107] width 22 height 10
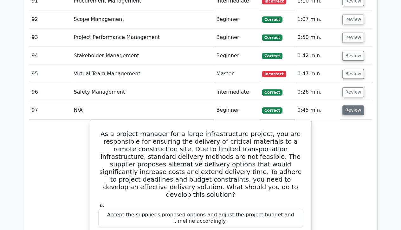
scroll to position [2480, 0]
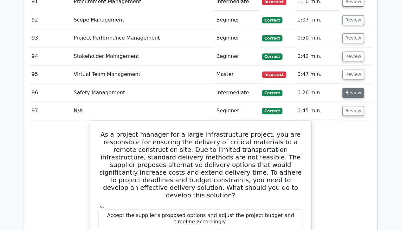
click at [350, 88] on button "Review" at bounding box center [353, 93] width 22 height 10
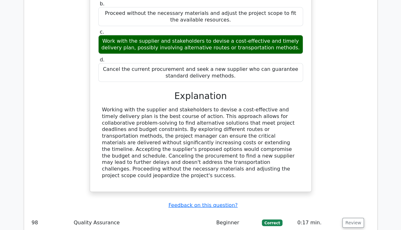
scroll to position [3189, 0]
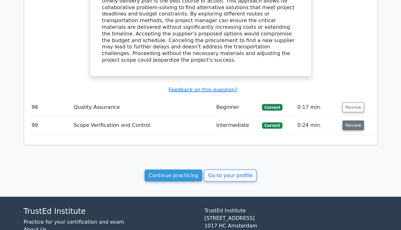
click at [350, 121] on button "Review" at bounding box center [353, 126] width 22 height 10
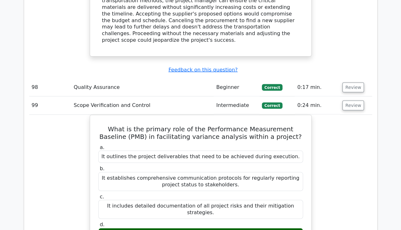
scroll to position [3439, 0]
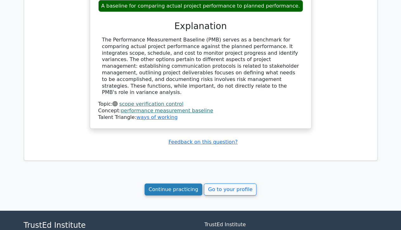
click at [179, 184] on link "Continue practicing" at bounding box center [173, 190] width 58 height 12
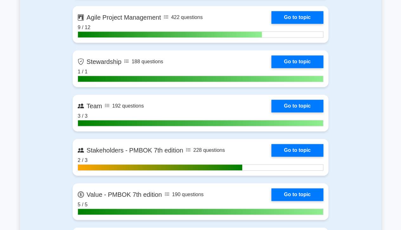
scroll to position [1575, 0]
